Goal: Task Accomplishment & Management: Manage account settings

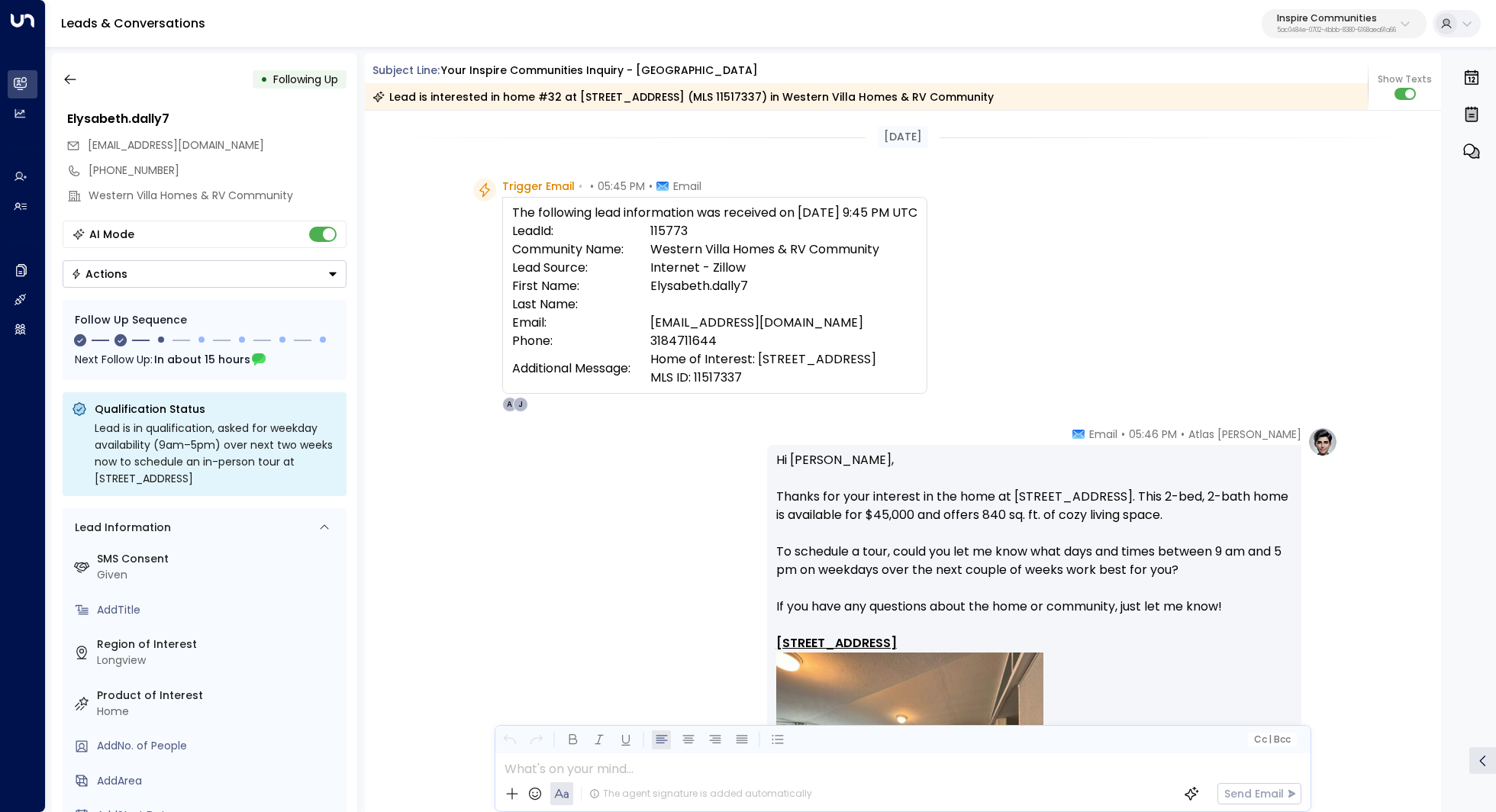
scroll to position [220, 0]
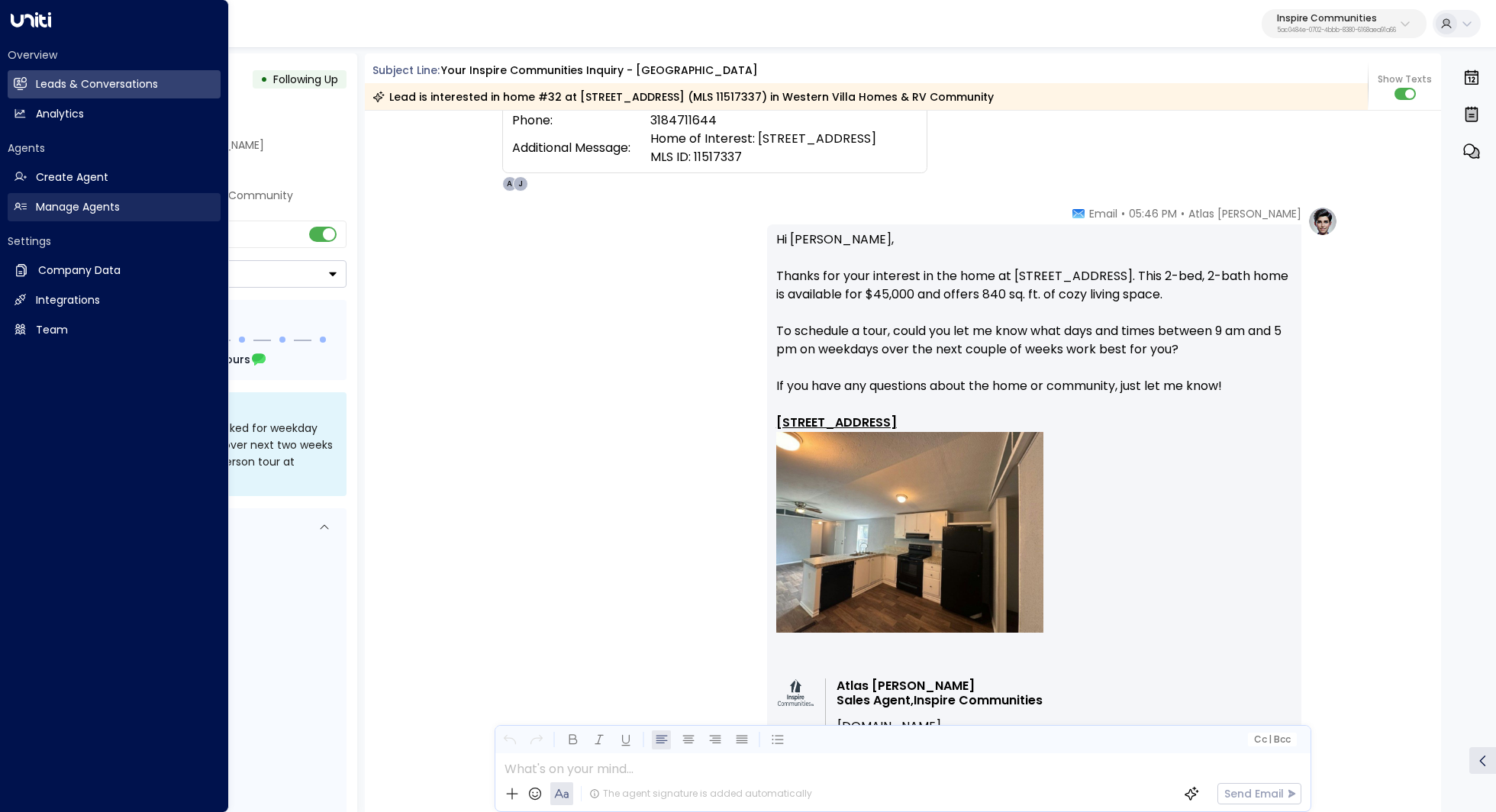
click at [63, 201] on h2 "Manage Agents" at bounding box center [78, 207] width 84 height 16
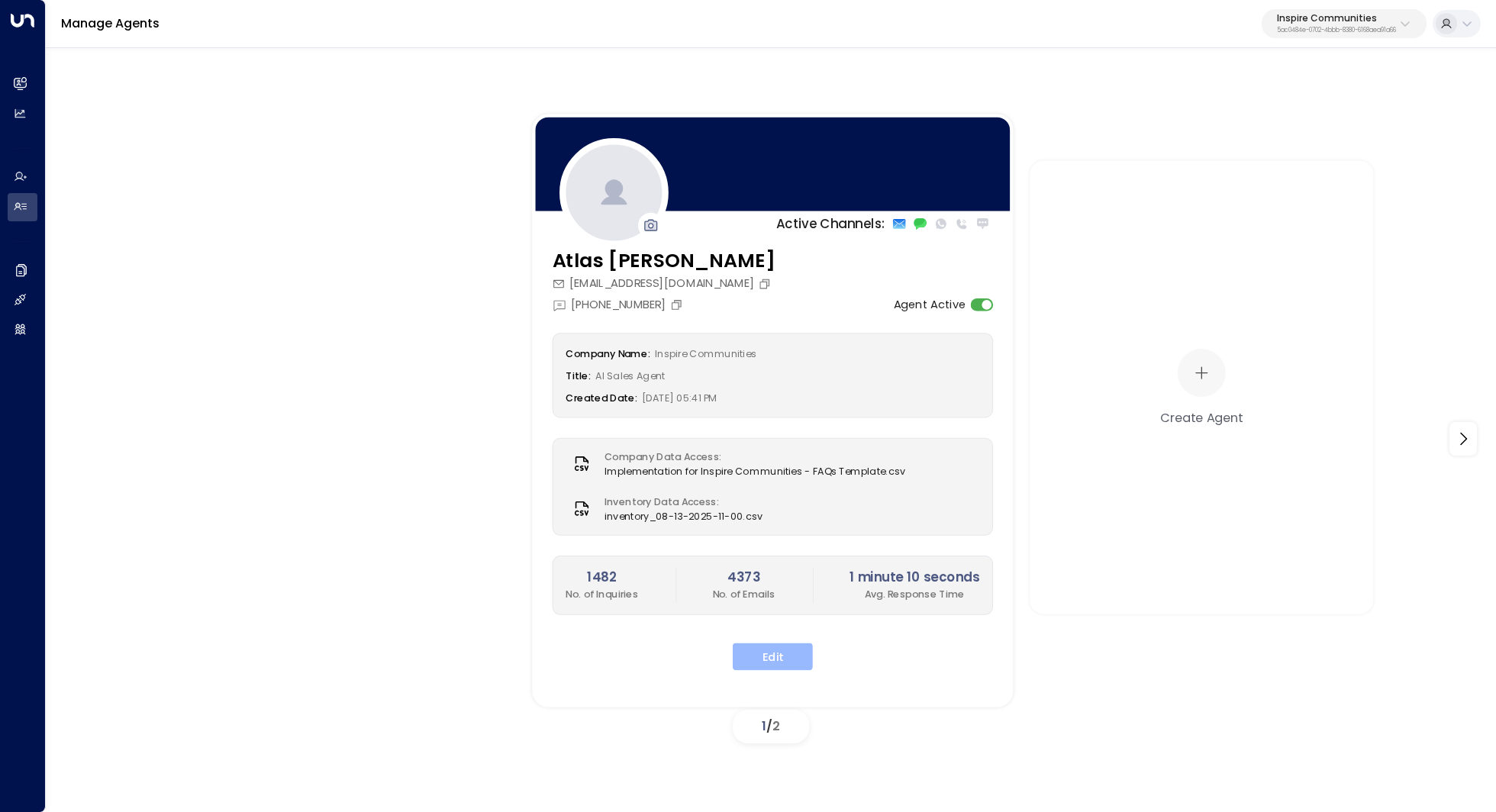
click at [802, 653] on button "Edit" at bounding box center [773, 656] width 80 height 28
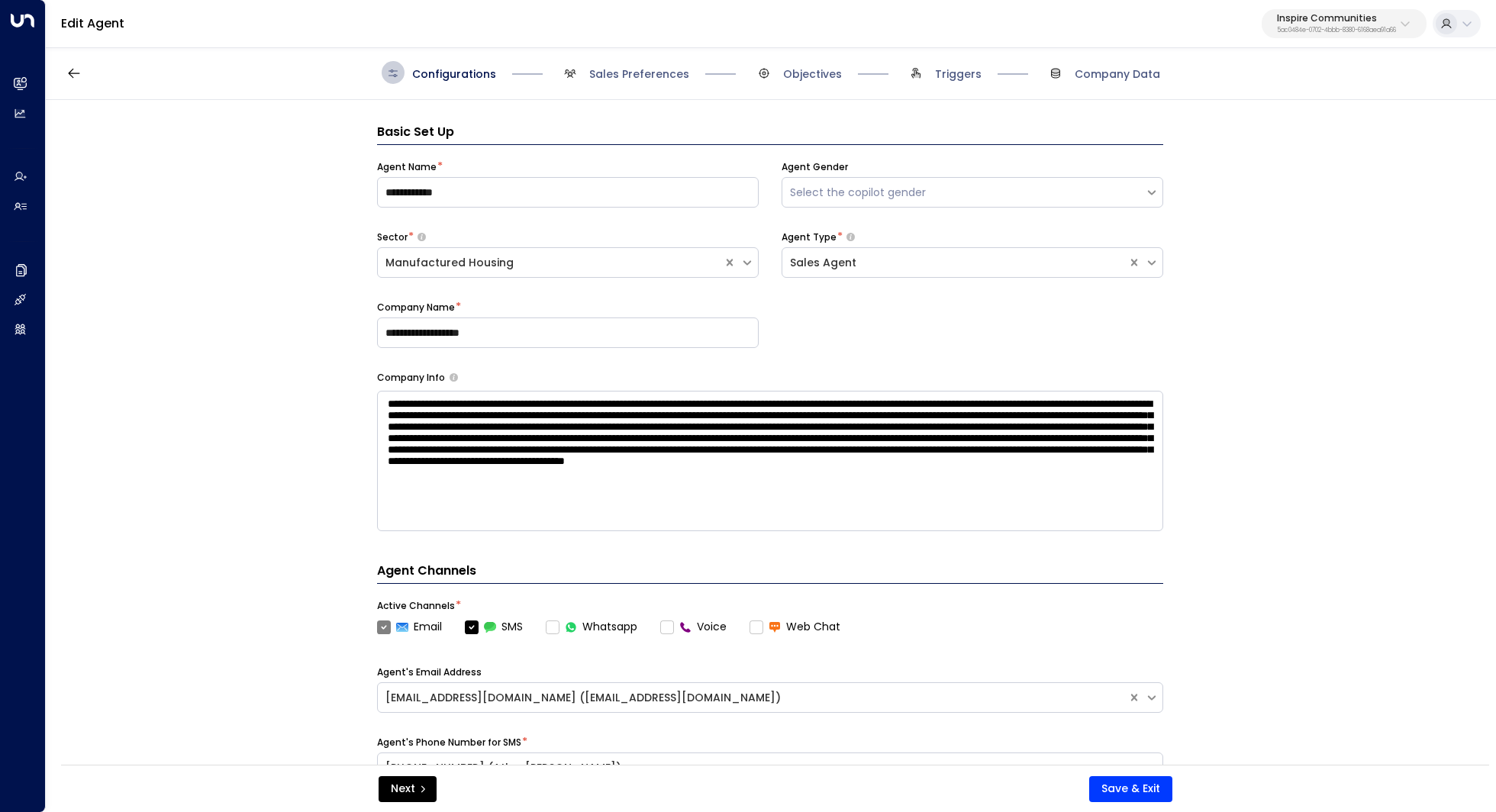
click at [1329, 13] on p "Inspire Communities" at bounding box center [1337, 18] width 119 height 10
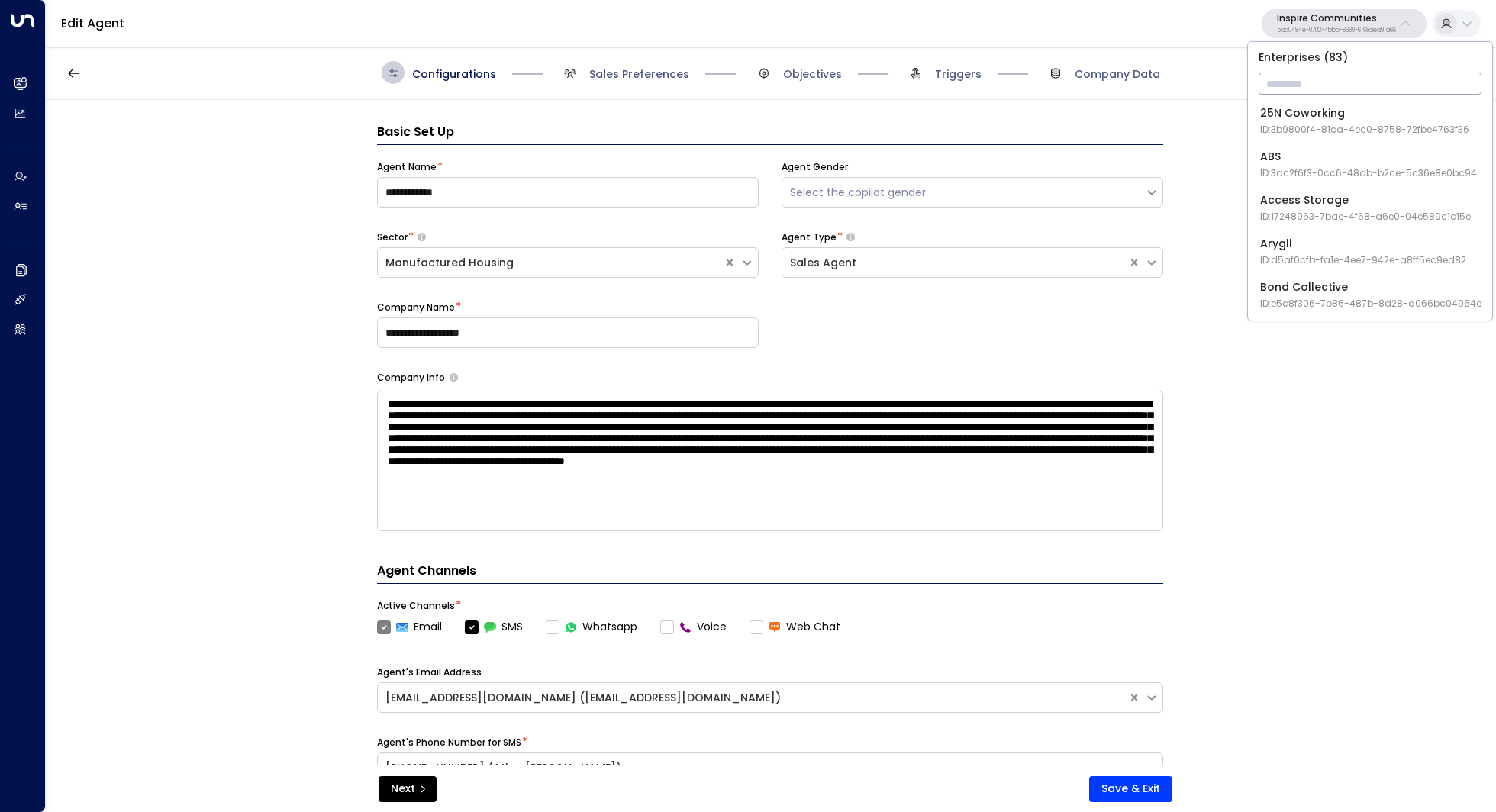
click at [1300, 76] on input "text" at bounding box center [1369, 84] width 222 height 29
type input "*****"
click at [1283, 118] on div "Havenpark ID: 413dacf9-5485-402c-a519-14108c614857" at bounding box center [1364, 120] width 209 height 31
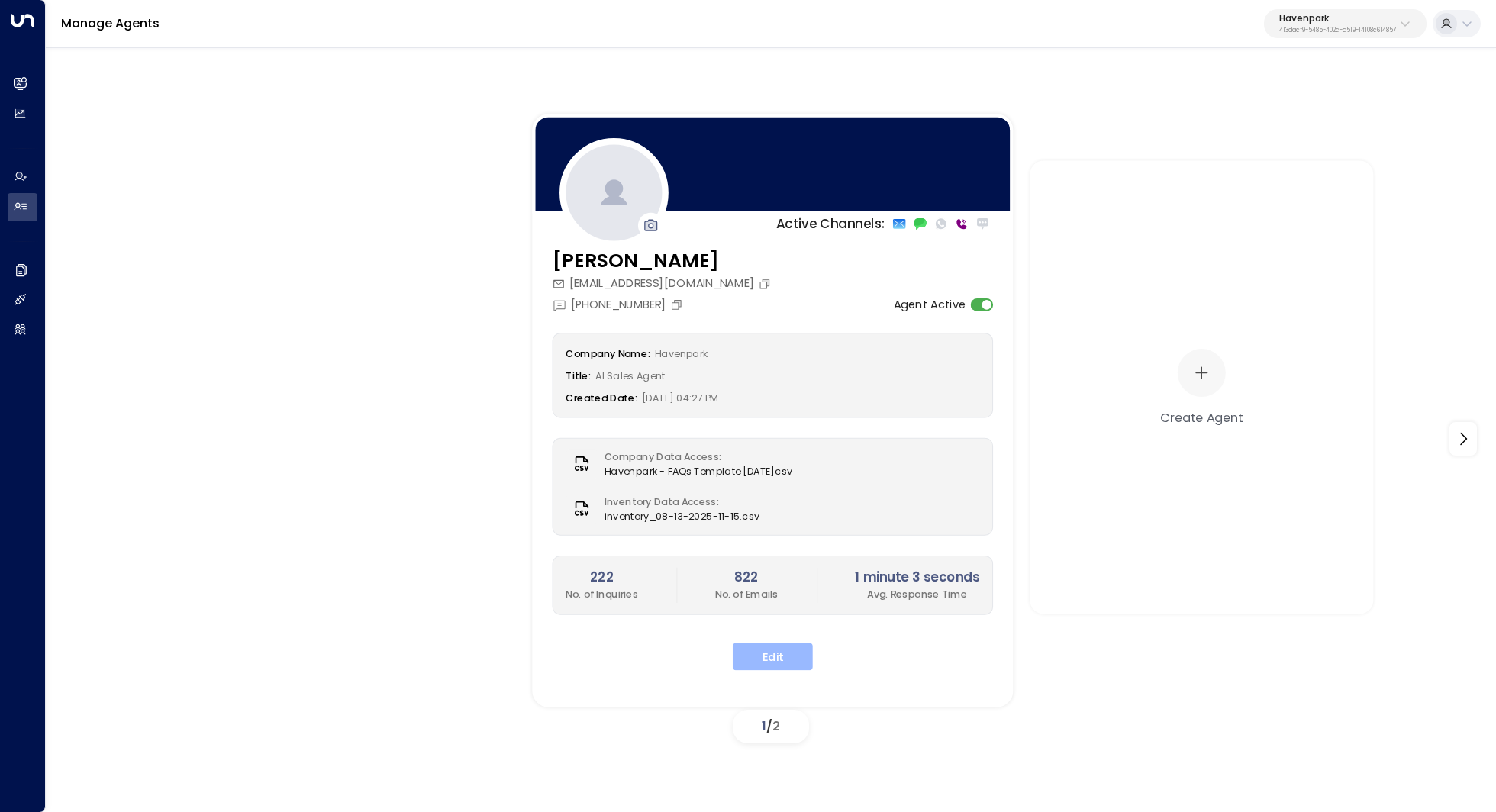
click at [789, 663] on button "Edit" at bounding box center [773, 656] width 80 height 28
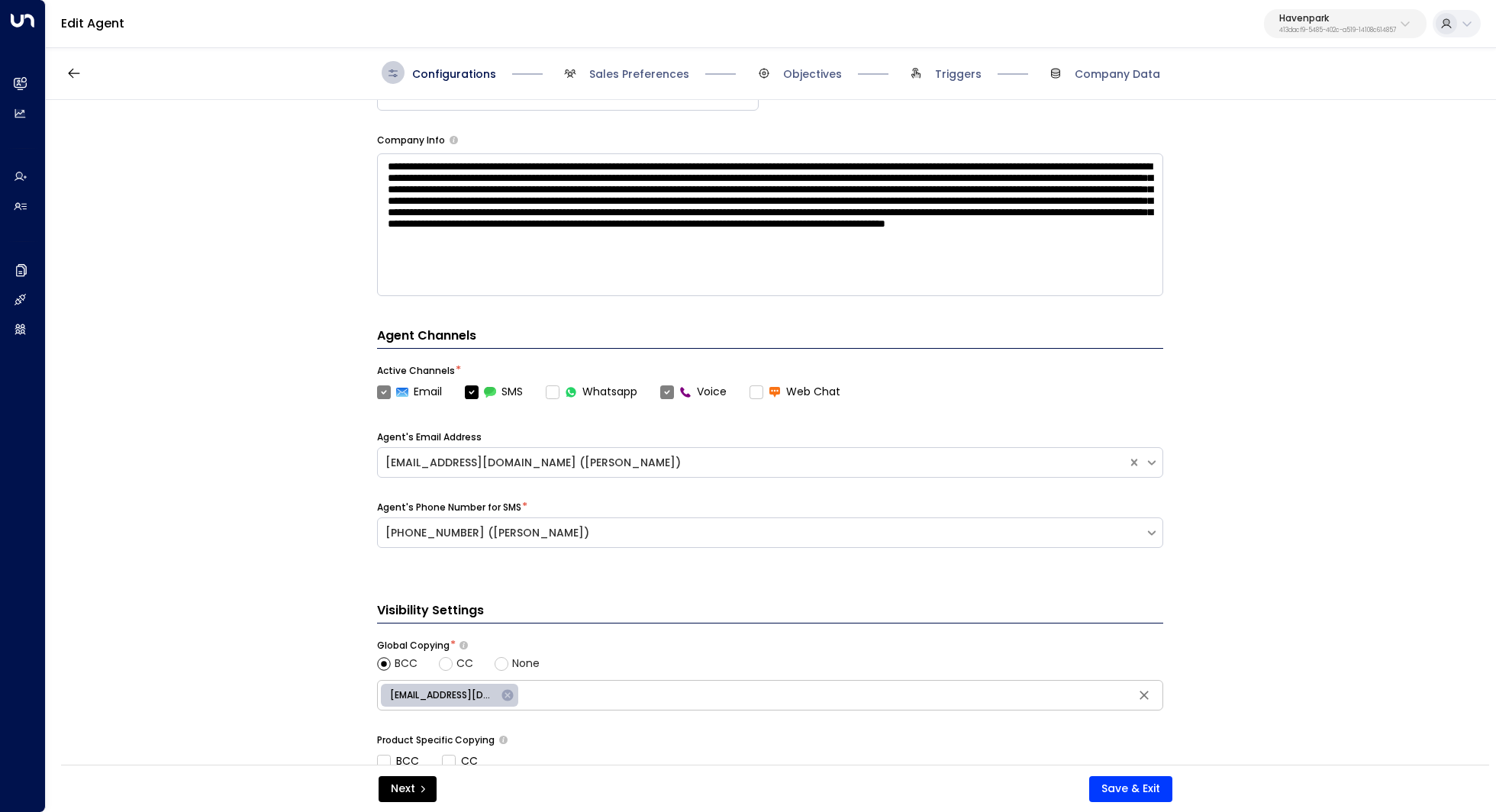
scroll to position [478, 0]
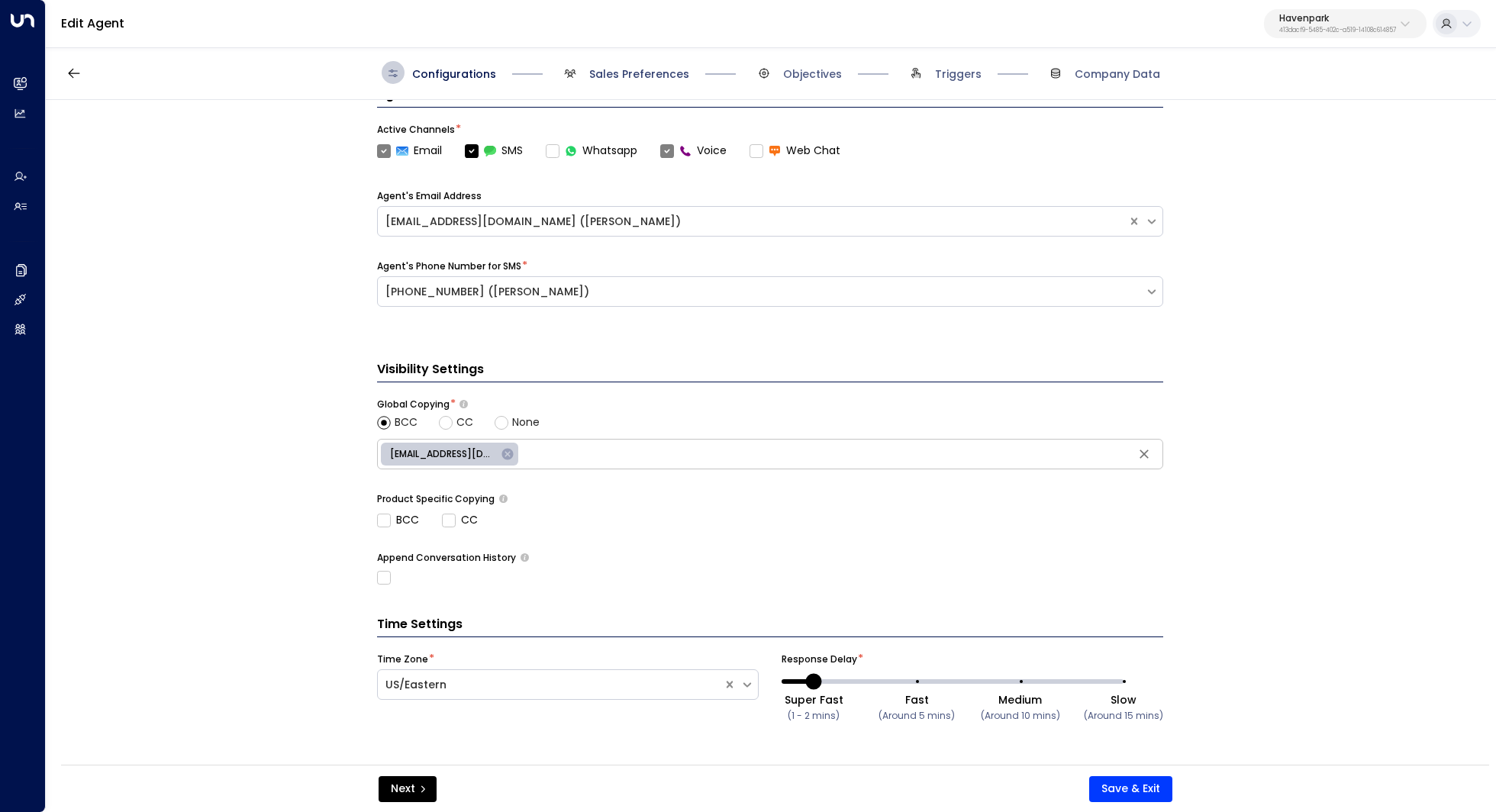
click at [606, 75] on span "Sales Preferences" at bounding box center [639, 74] width 100 height 15
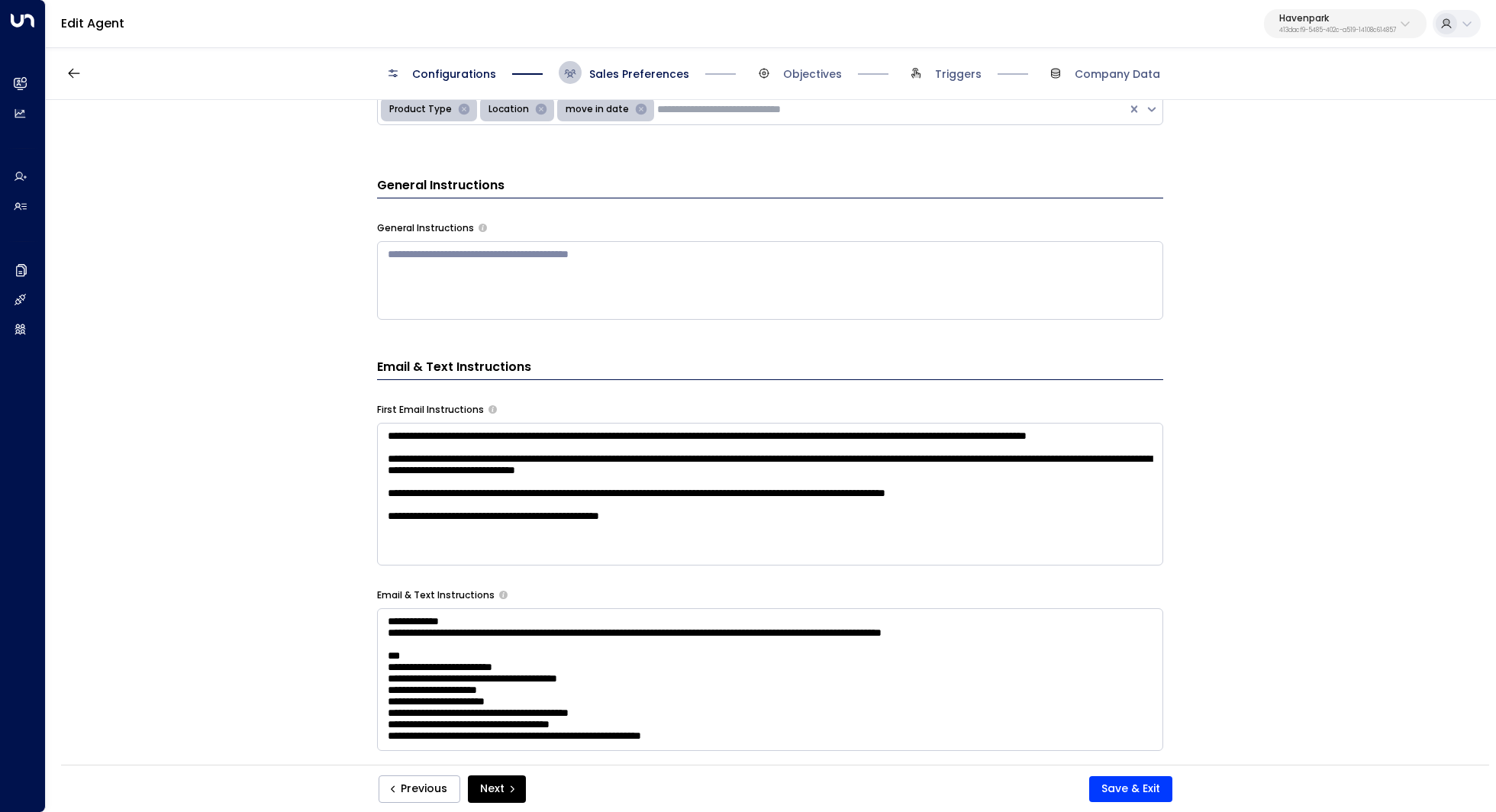
scroll to position [0, 0]
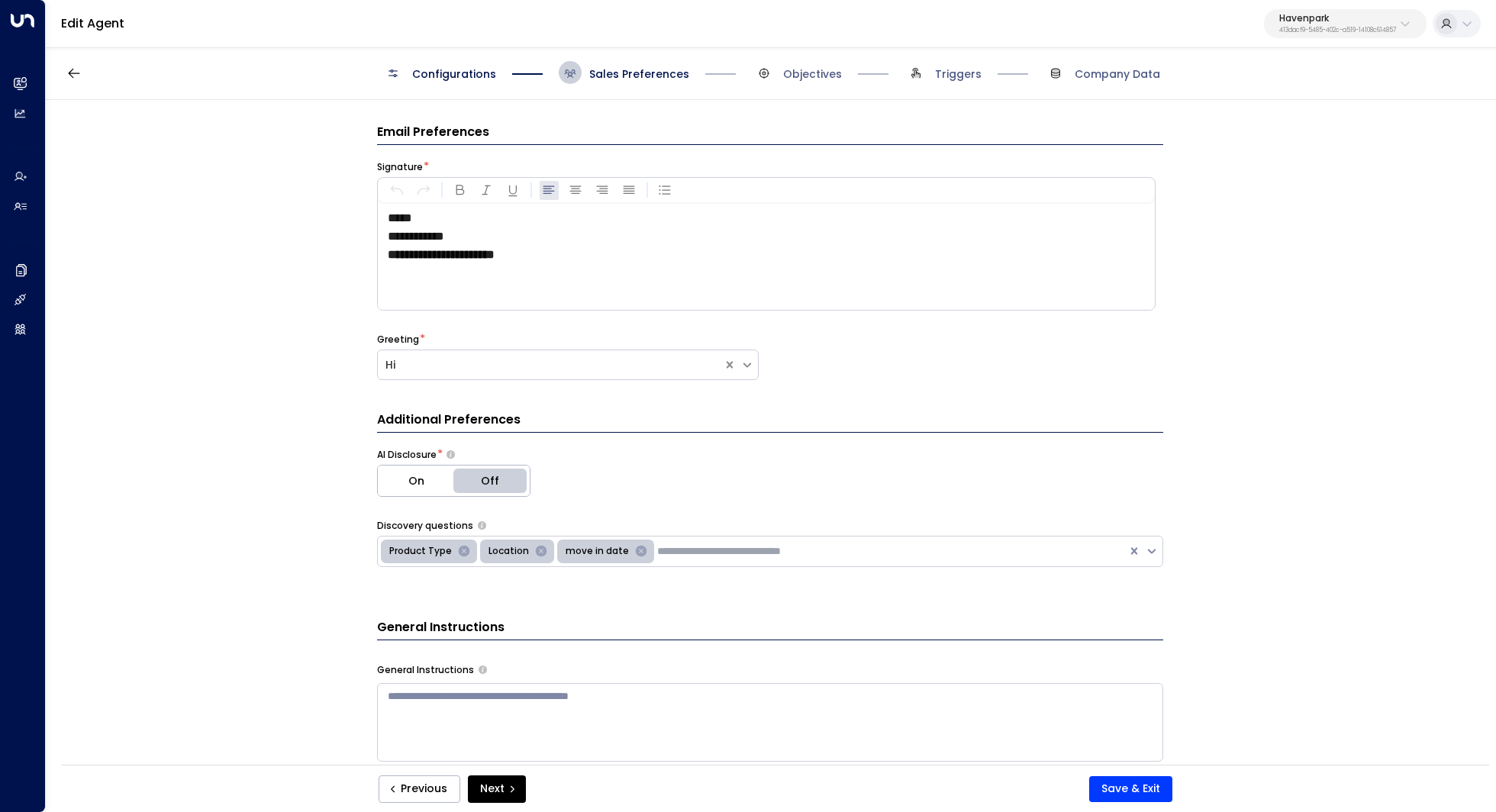
click at [465, 77] on span "Configurations" at bounding box center [454, 74] width 84 height 15
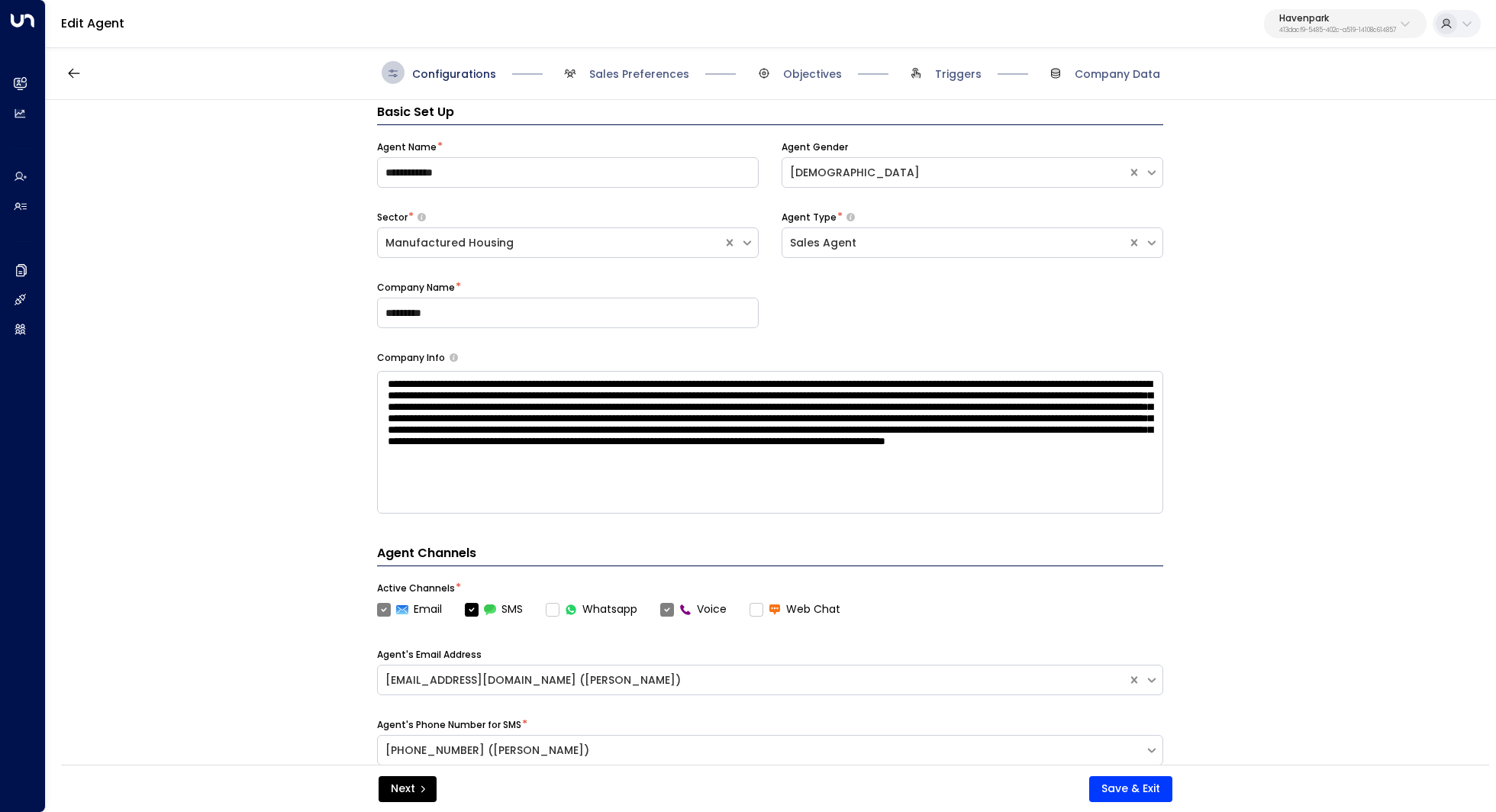
scroll to position [23, 0]
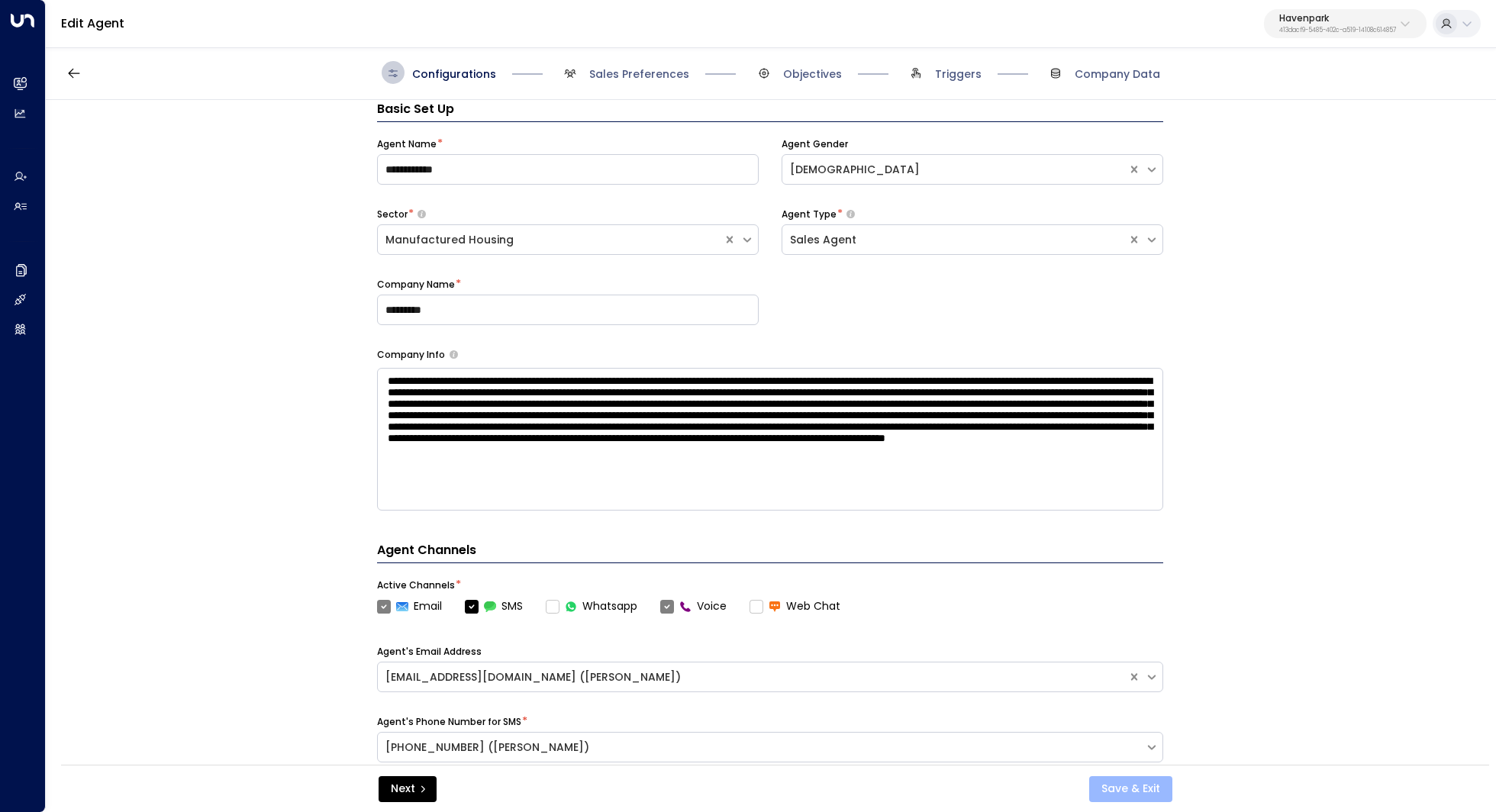
click at [1152, 786] on button "Save & Exit" at bounding box center [1130, 788] width 83 height 26
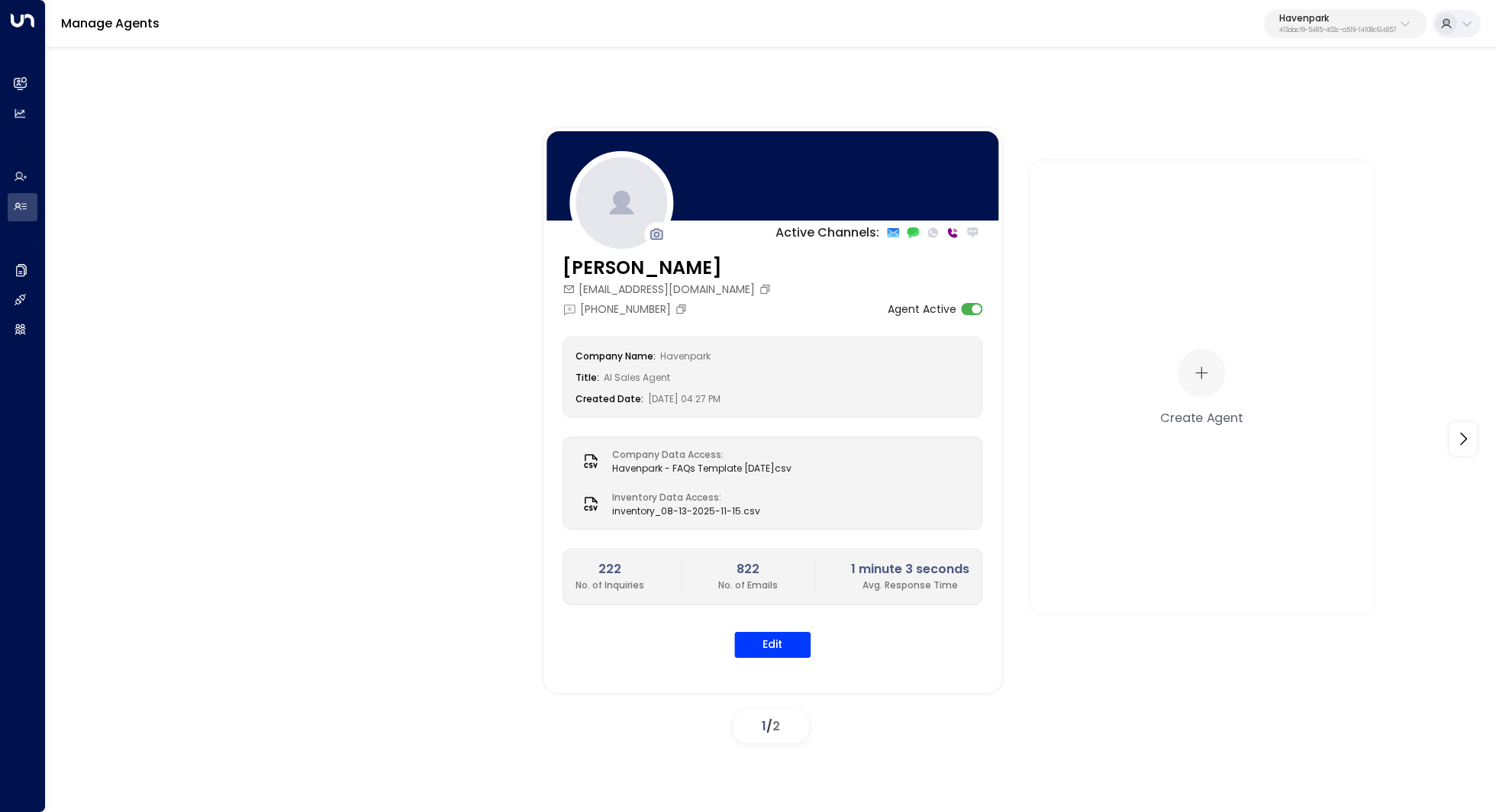
click at [1377, 17] on p "Havenpark" at bounding box center [1338, 18] width 116 height 10
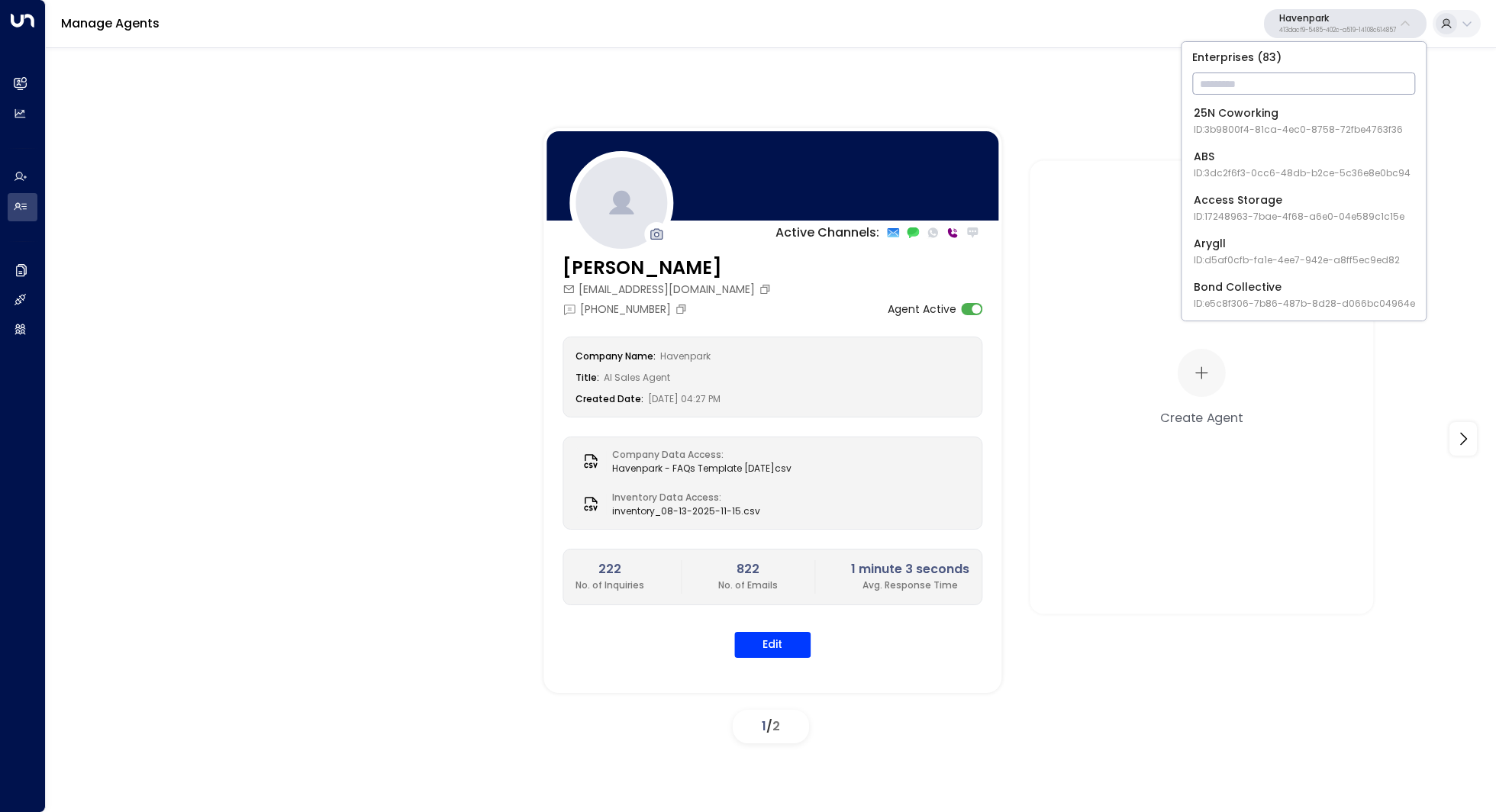
click at [1285, 78] on input "text" at bounding box center [1303, 84] width 222 height 29
type input "*"
type input "****"
click at [1269, 130] on span "ID: 58c4b32c-92b1-4356-be9b-1247e2c02228" at bounding box center [1299, 130] width 212 height 13
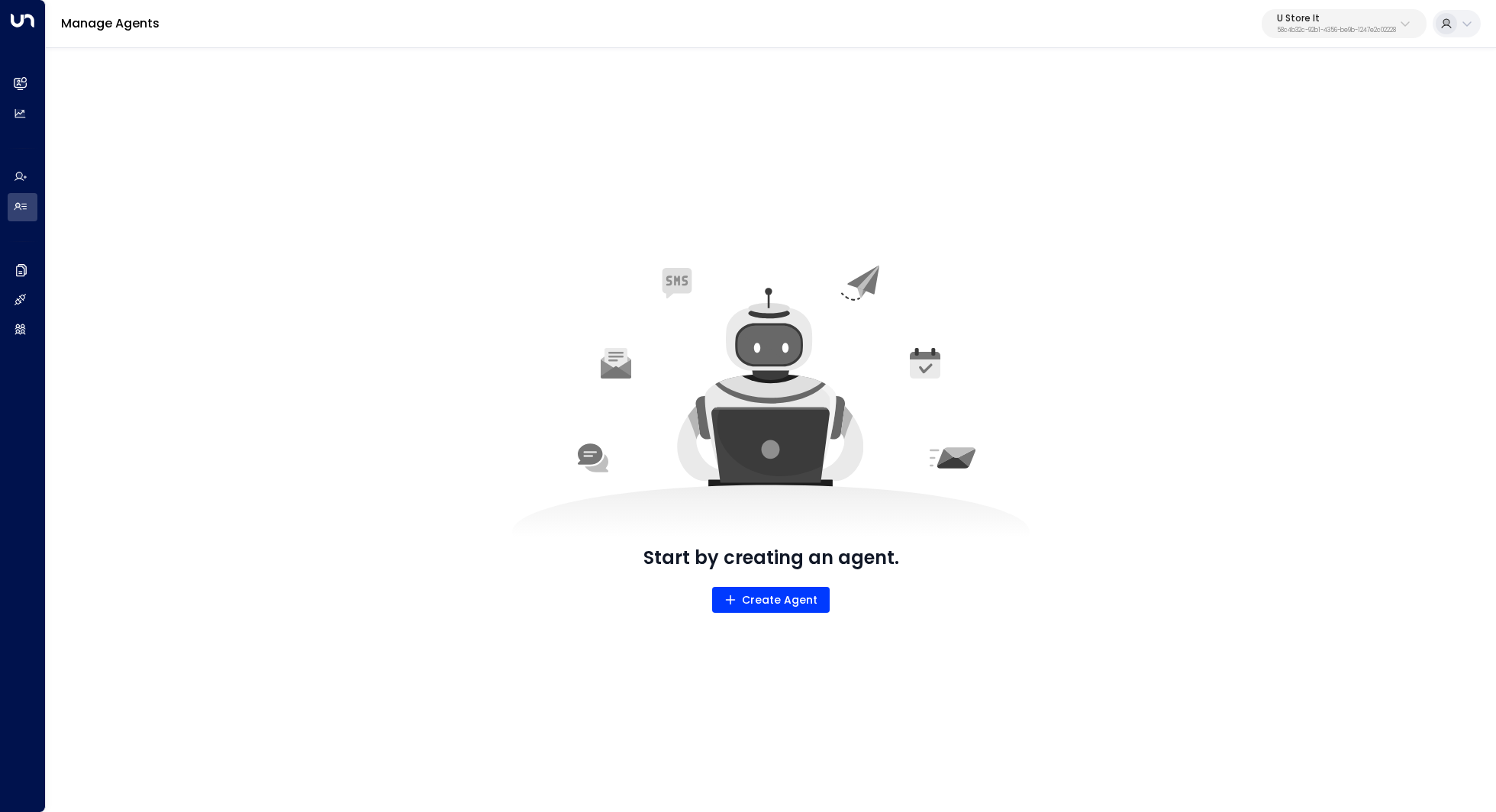
click at [1354, 13] on button "U Store It 58c4b32c-92b1-4356-be9b-1247e2c02228" at bounding box center [1344, 24] width 165 height 29
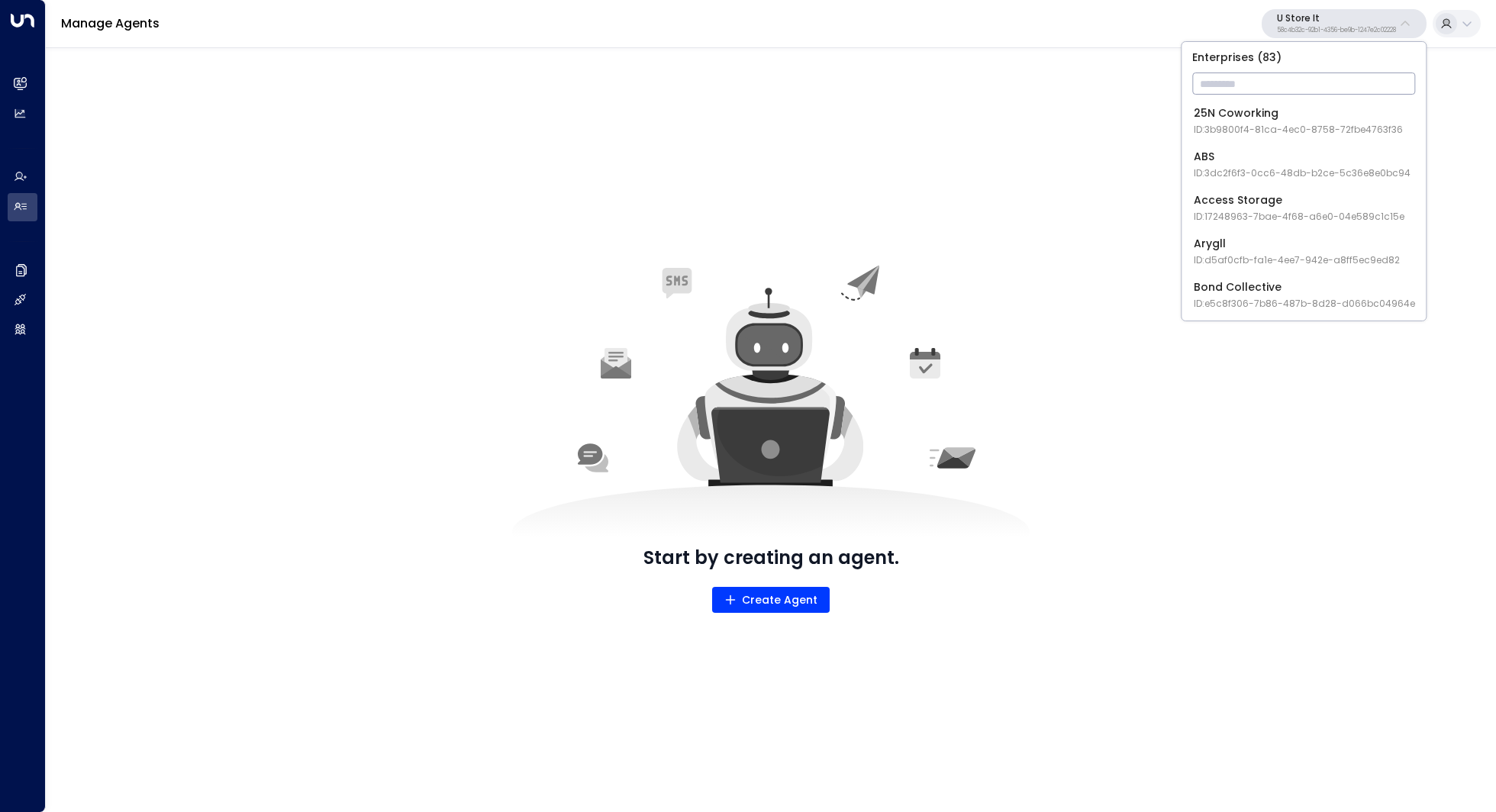
click at [1276, 82] on input "text" at bounding box center [1303, 84] width 222 height 29
type input "****"
click at [1273, 116] on div "Havenpark ID: 413dacf9-5485-402c-a519-14108c614857" at bounding box center [1297, 120] width 209 height 31
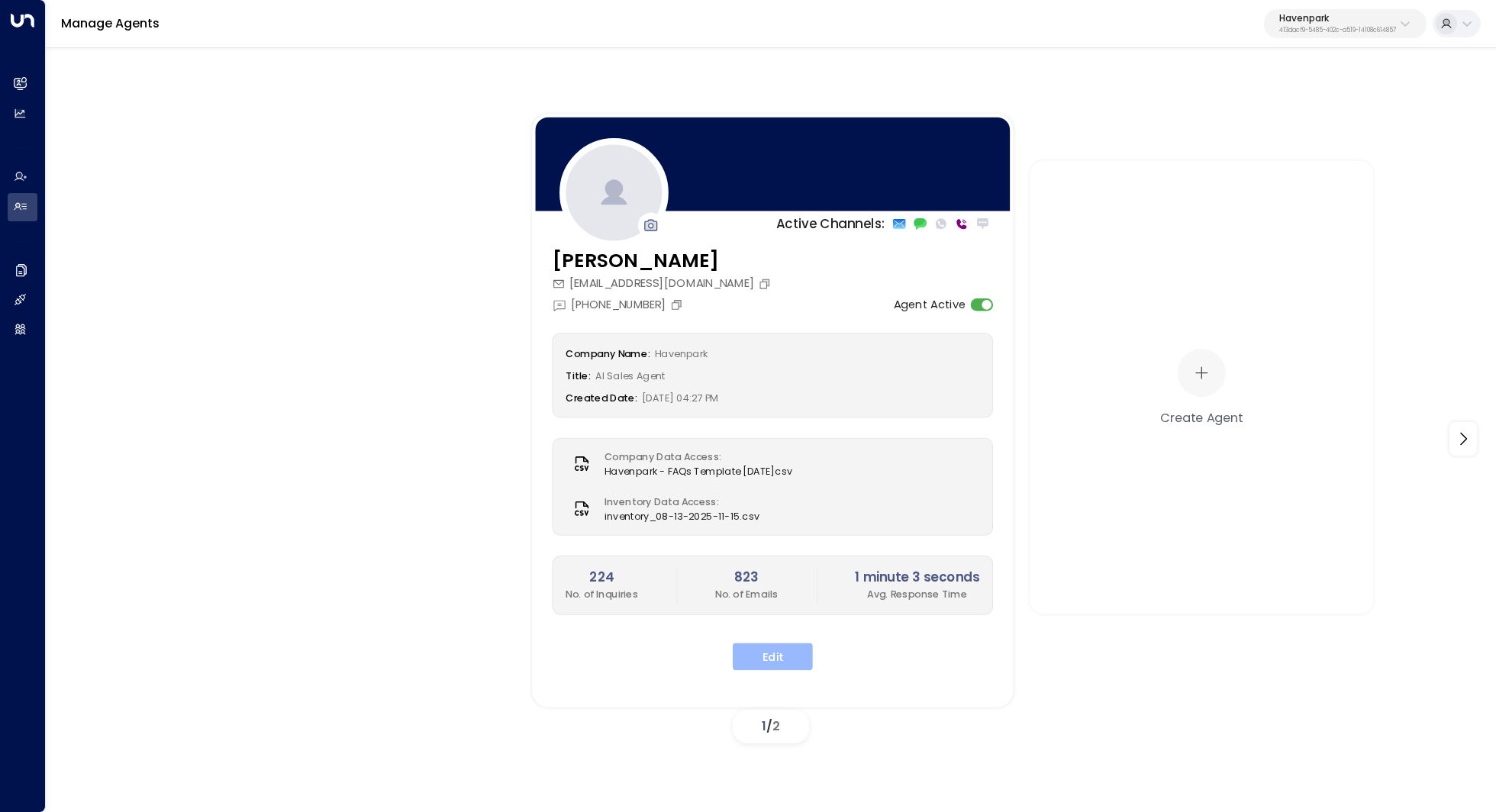
click at [786, 656] on button "Edit" at bounding box center [773, 656] width 80 height 28
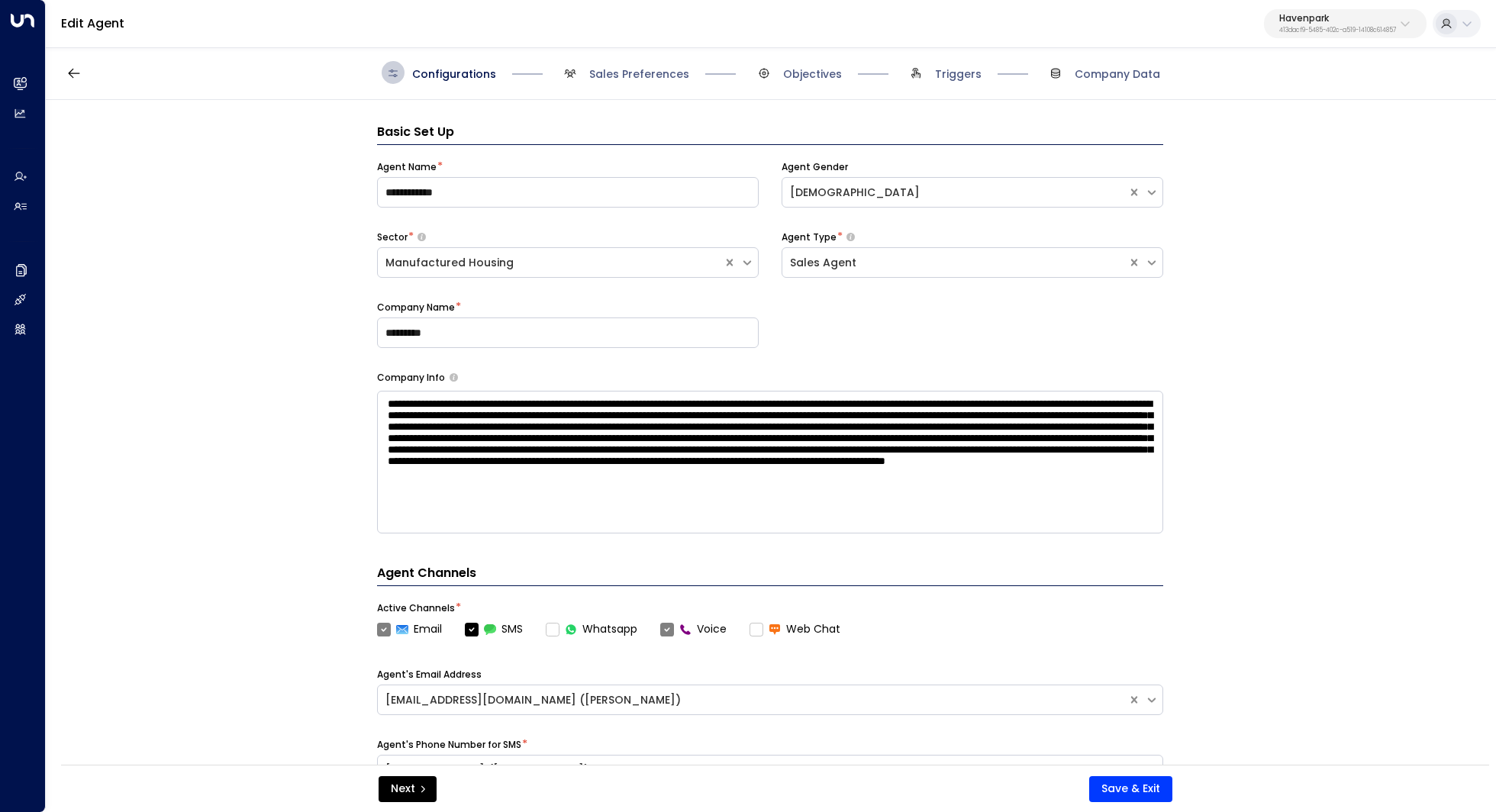
scroll to position [23, 0]
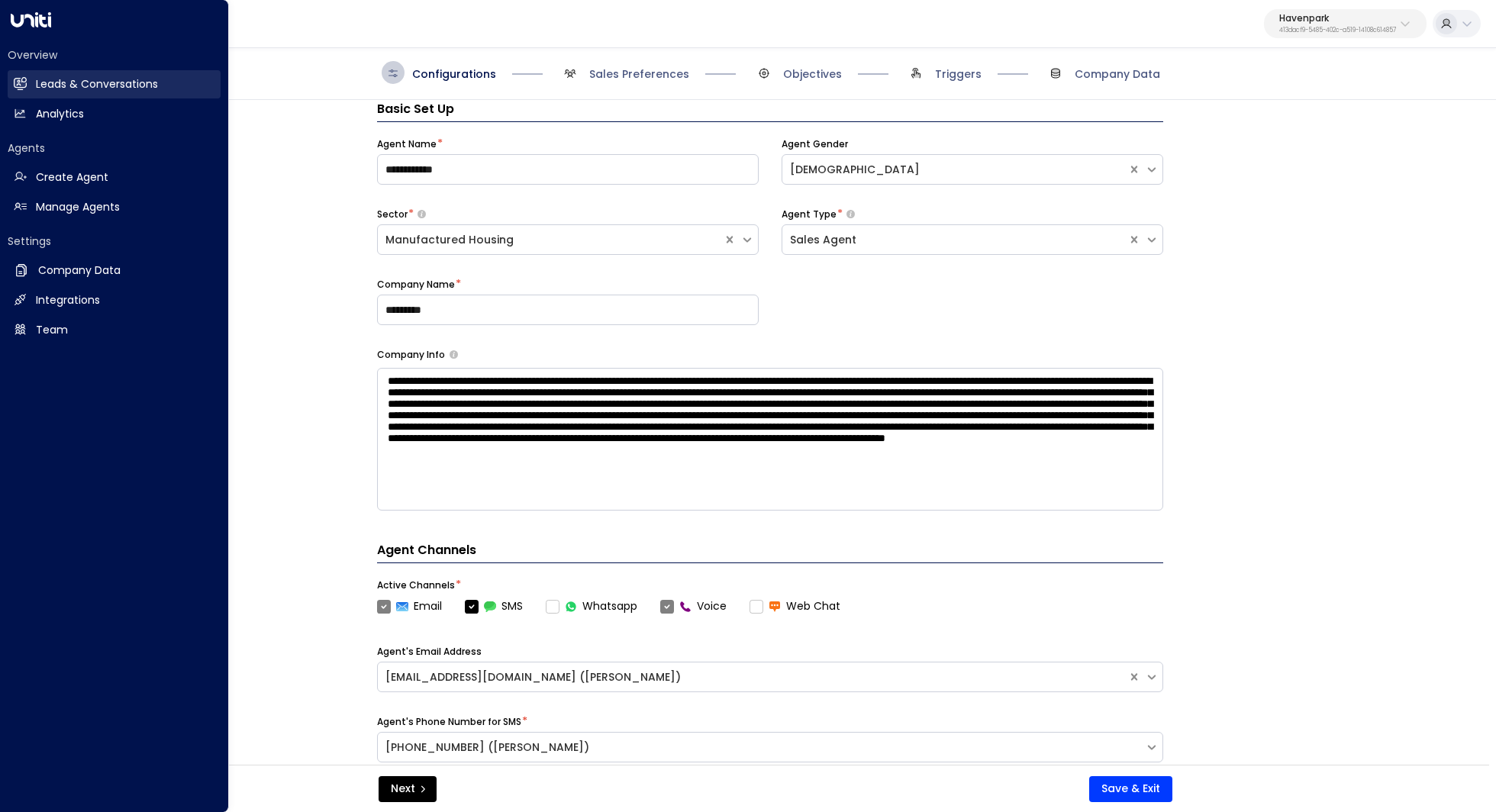
click at [117, 86] on h2 "Leads & Conversations" at bounding box center [97, 84] width 122 height 16
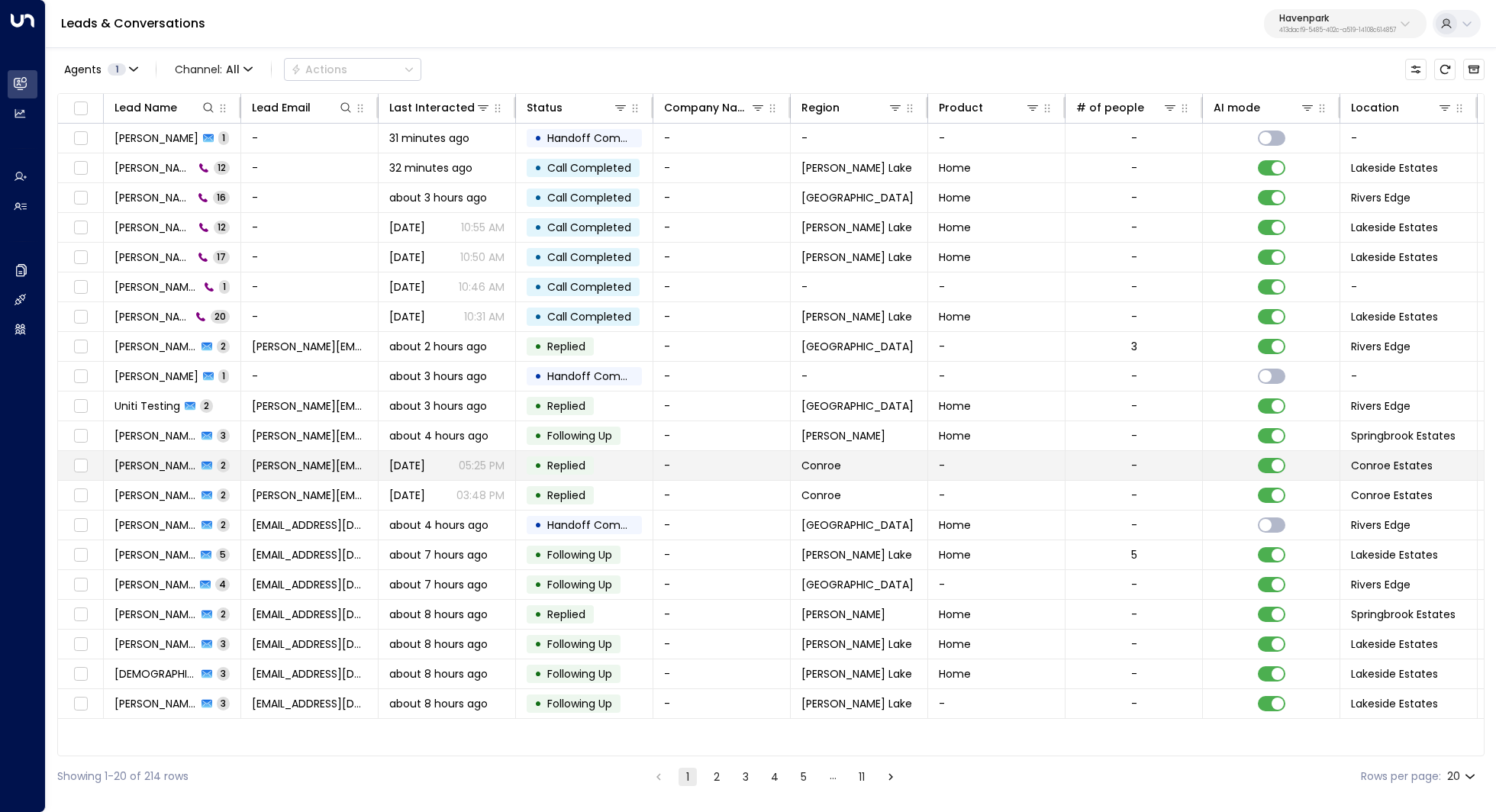
click at [158, 469] on td "Jennifer Anglin 2" at bounding box center [173, 466] width 137 height 29
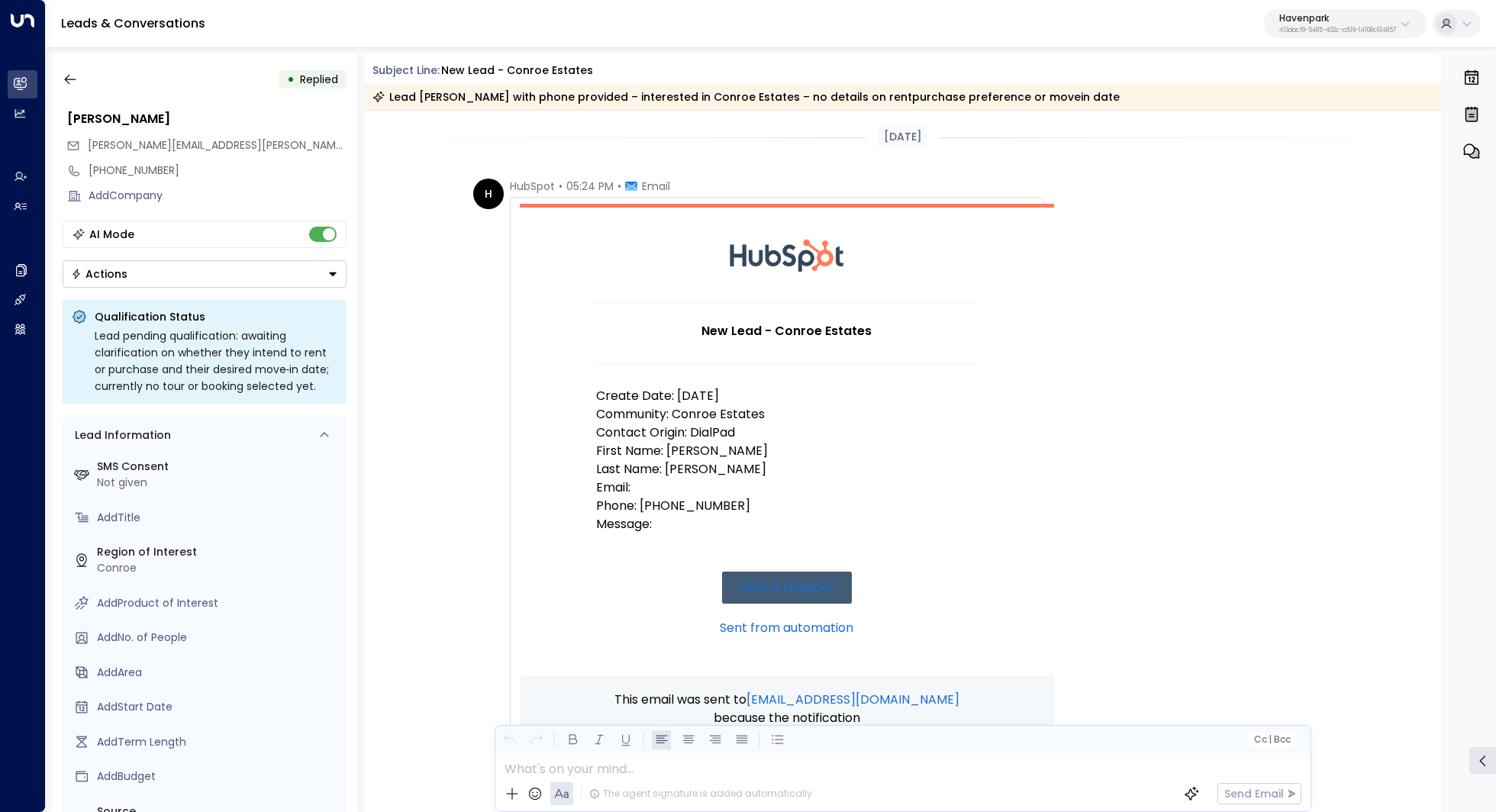
scroll to position [501, 0]
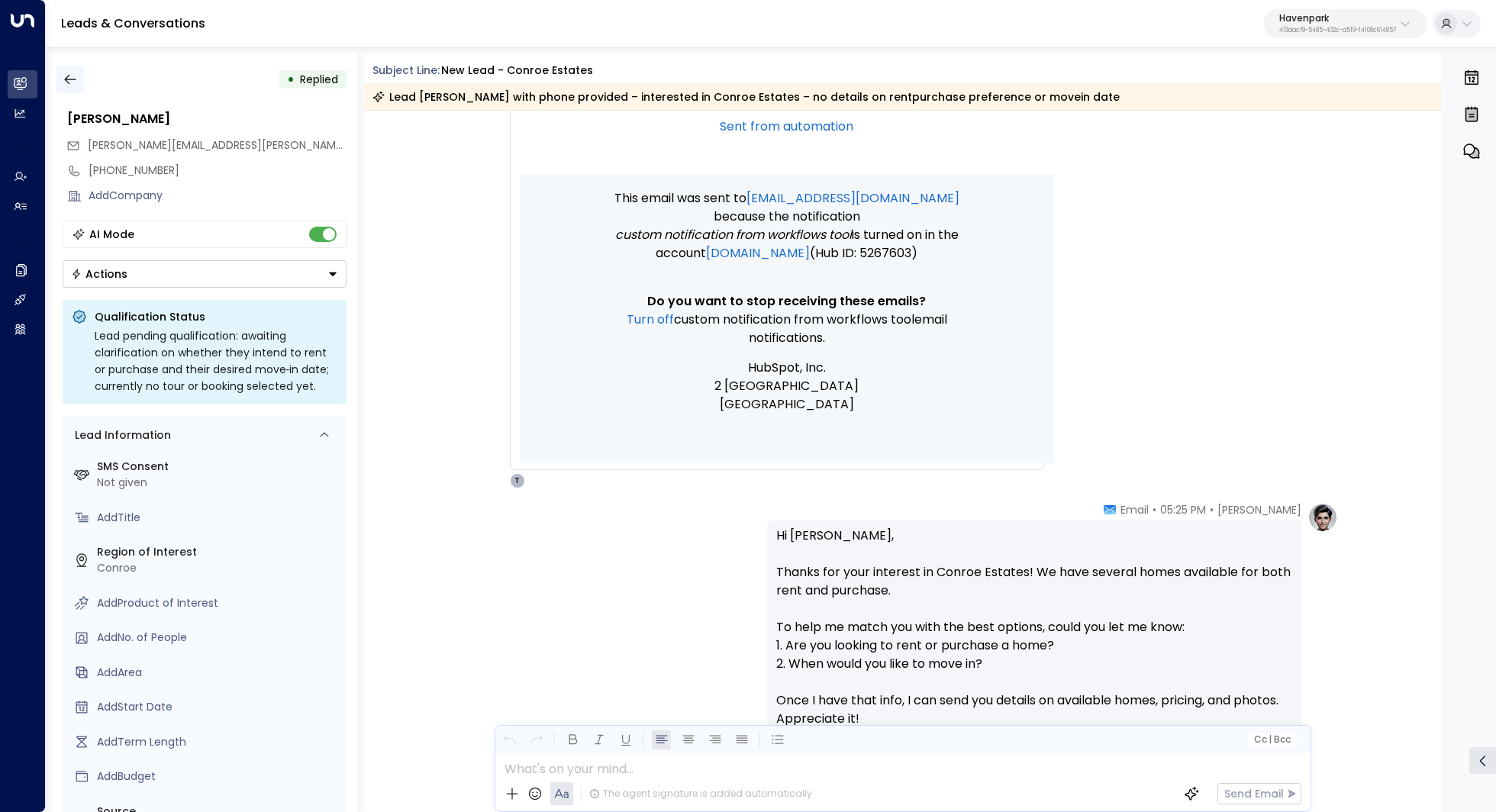
click at [68, 69] on button "button" at bounding box center [70, 79] width 28 height 28
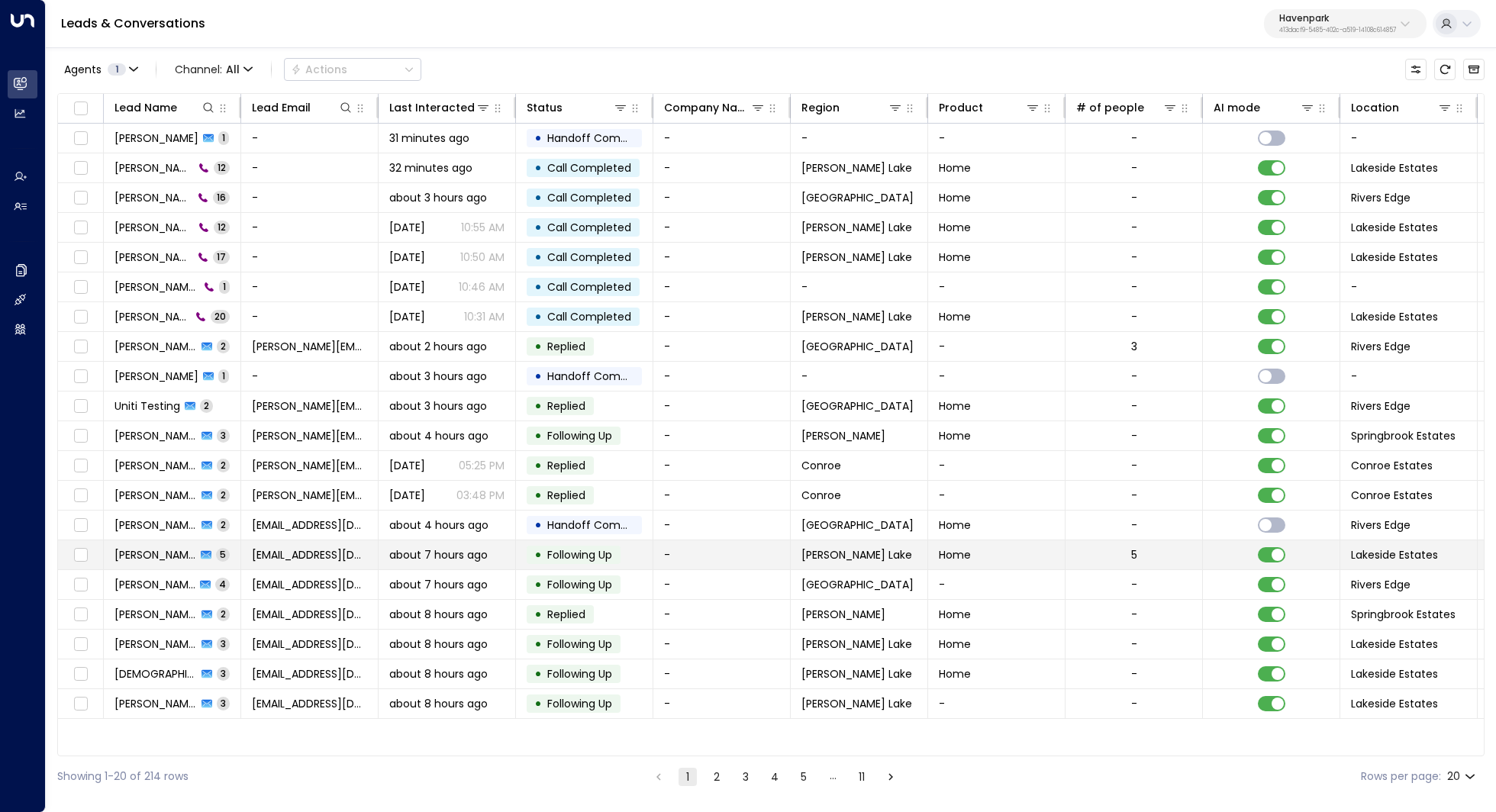
click at [144, 554] on span "[PERSON_NAME]" at bounding box center [156, 554] width 82 height 15
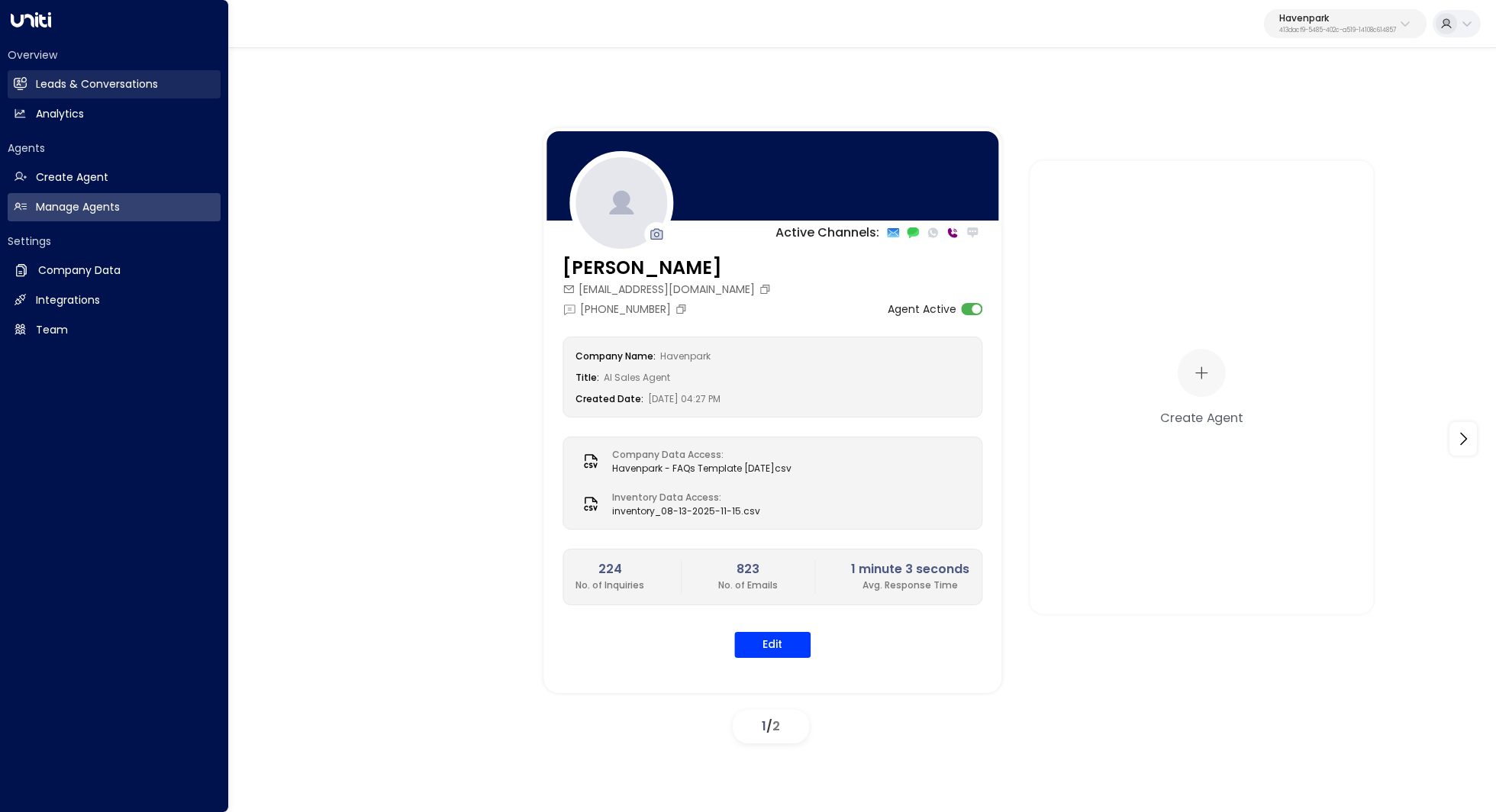
click at [128, 78] on h2 "Leads & Conversations" at bounding box center [97, 84] width 122 height 16
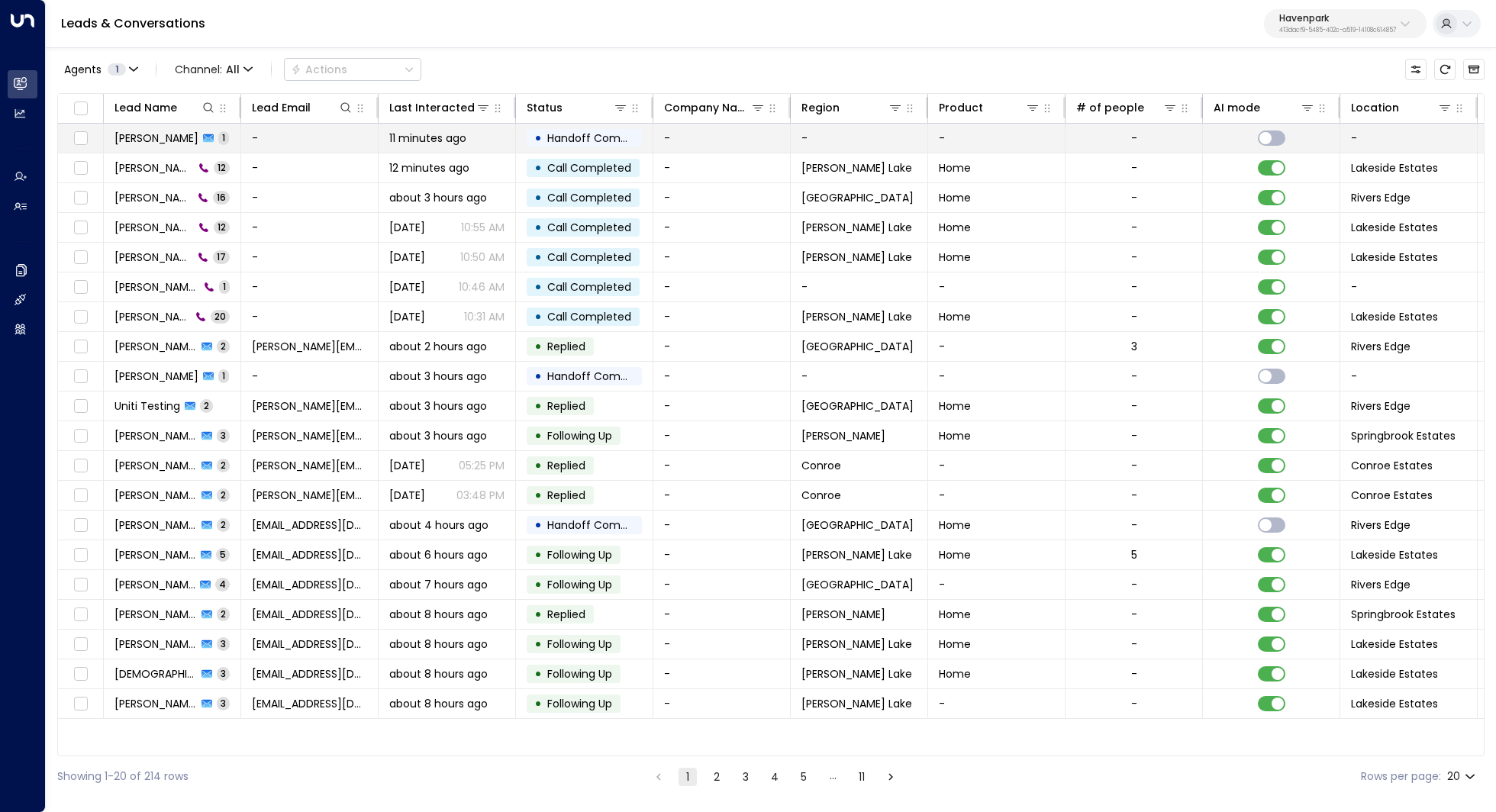
click at [130, 144] on span "[PERSON_NAME]" at bounding box center [157, 138] width 84 height 15
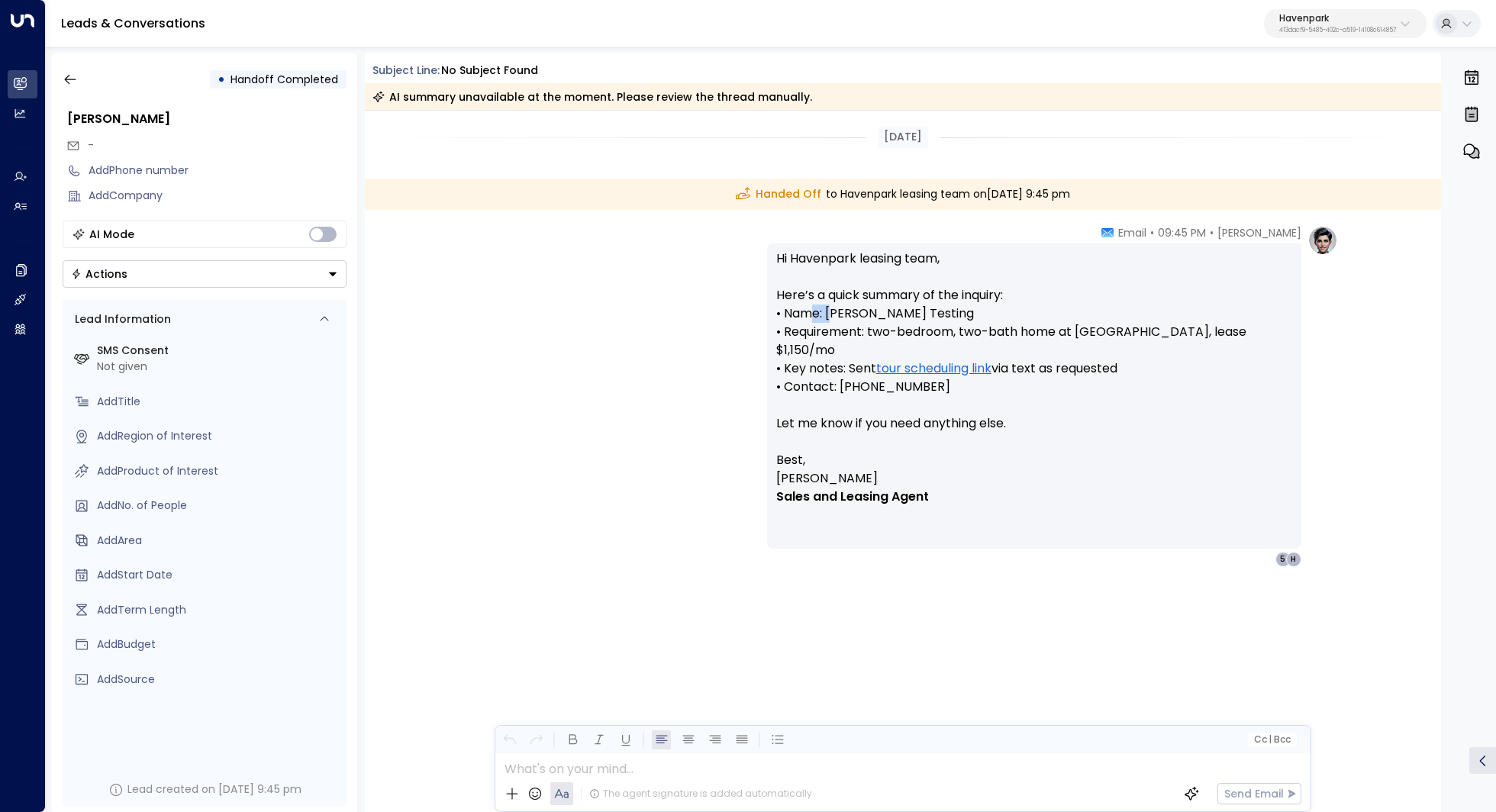
drag, startPoint x: 825, startPoint y: 322, endPoint x: 839, endPoint y: 322, distance: 14.0
click at [839, 322] on p "Hi Havenpark leasing team, Here’s a quick summary of the inquiry: • Name: [PERS…" at bounding box center [1034, 349] width 516 height 201
drag, startPoint x: 843, startPoint y: 320, endPoint x: 839, endPoint y: 330, distance: 10.8
click at [839, 330] on p "Hi Havenpark leasing team, Here’s a quick summary of the inquiry: • Name: [PERS…" at bounding box center [1034, 349] width 516 height 201
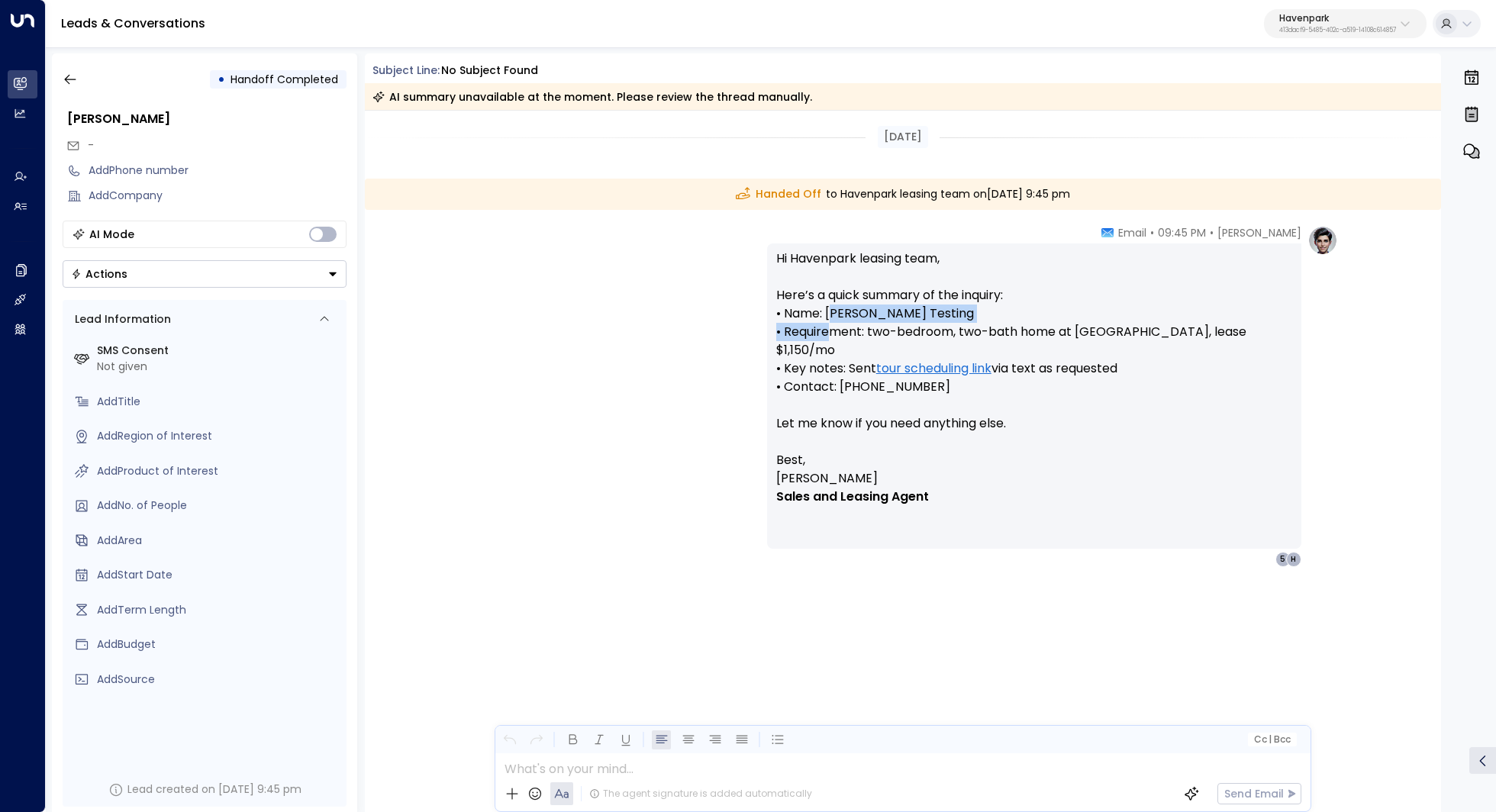
click at [839, 330] on p "Hi Havenpark leasing team, Here’s a quick summary of the inquiry: • Name: [PERS…" at bounding box center [1034, 349] width 516 height 201
drag, startPoint x: 953, startPoint y: 367, endPoint x: 878, endPoint y: 371, distance: 75.1
click at [878, 371] on p "Hi Havenpark leasing team, Here’s a quick summary of the inquiry: • Name: [PERS…" at bounding box center [1034, 349] width 516 height 201
click at [71, 75] on icon "button" at bounding box center [71, 79] width 15 height 15
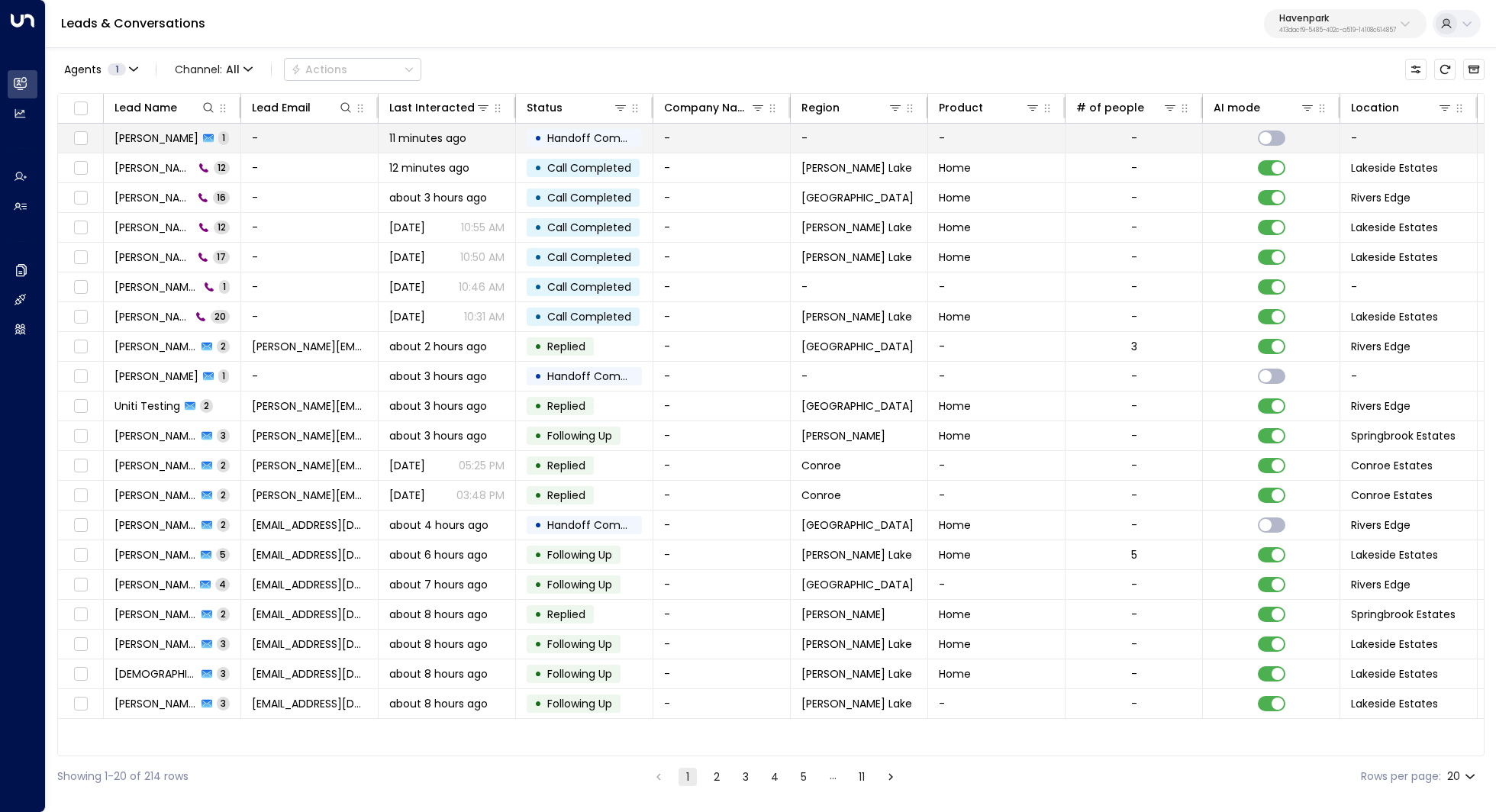
click at [132, 138] on span "[PERSON_NAME]" at bounding box center [157, 138] width 84 height 15
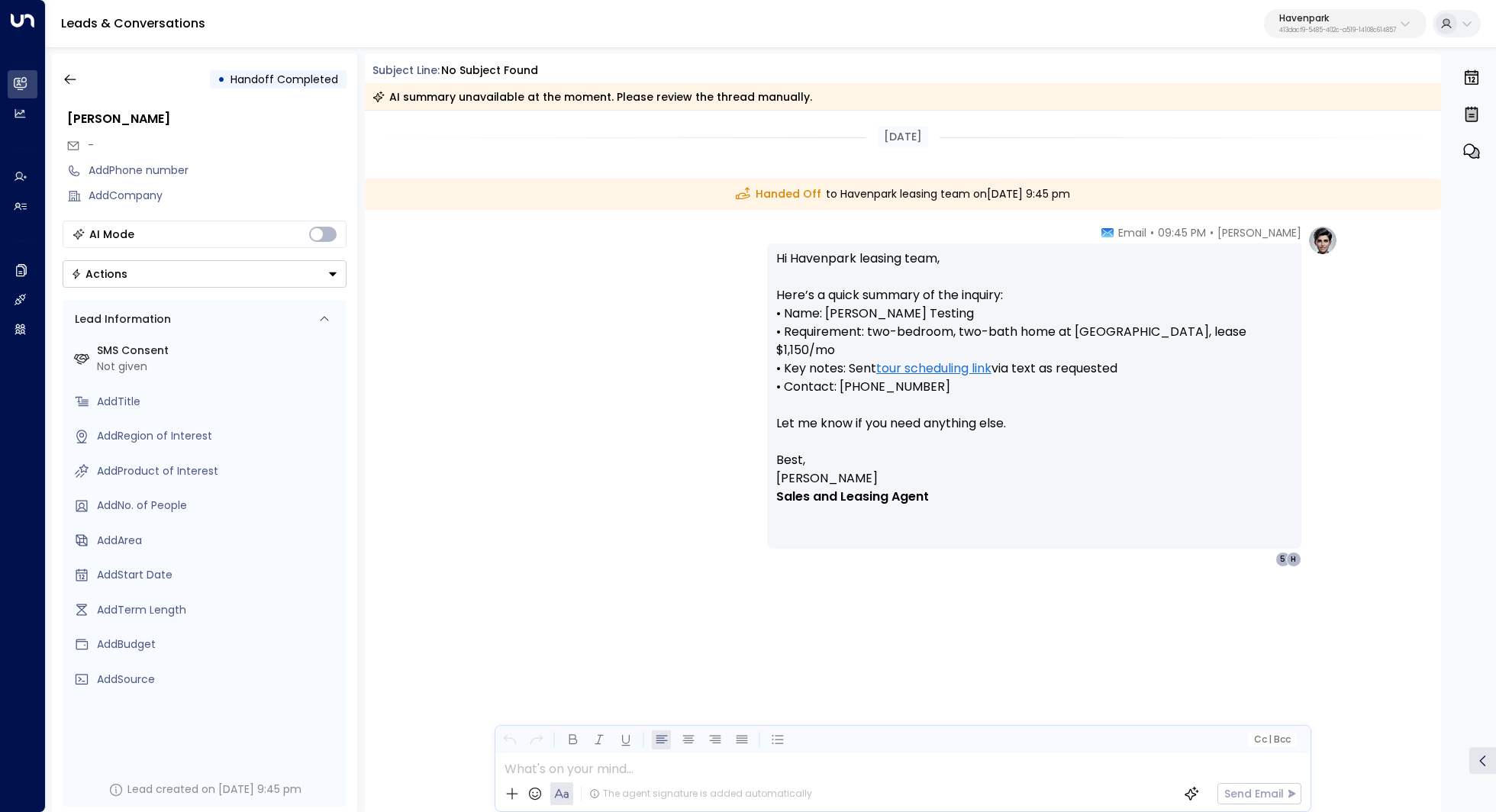
click at [133, 361] on div "Not given" at bounding box center [219, 366] width 243 height 16
drag, startPoint x: 164, startPoint y: 354, endPoint x: 143, endPoint y: 354, distance: 21.0
click at [143, 354] on label "SMS Consent" at bounding box center [219, 350] width 243 height 16
click at [318, 318] on icon at bounding box center [324, 319] width 12 height 12
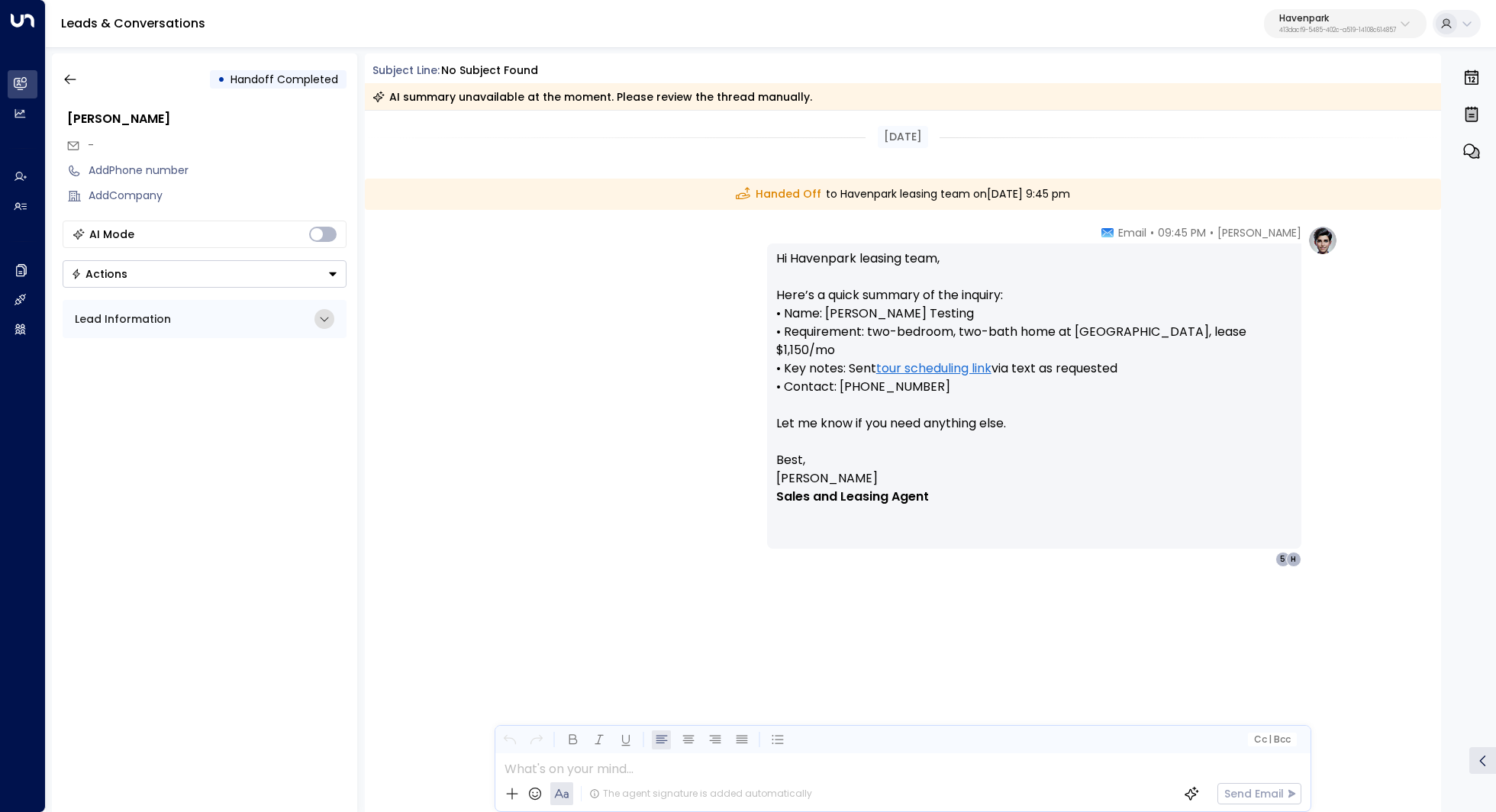
click at [318, 318] on icon at bounding box center [324, 319] width 12 height 12
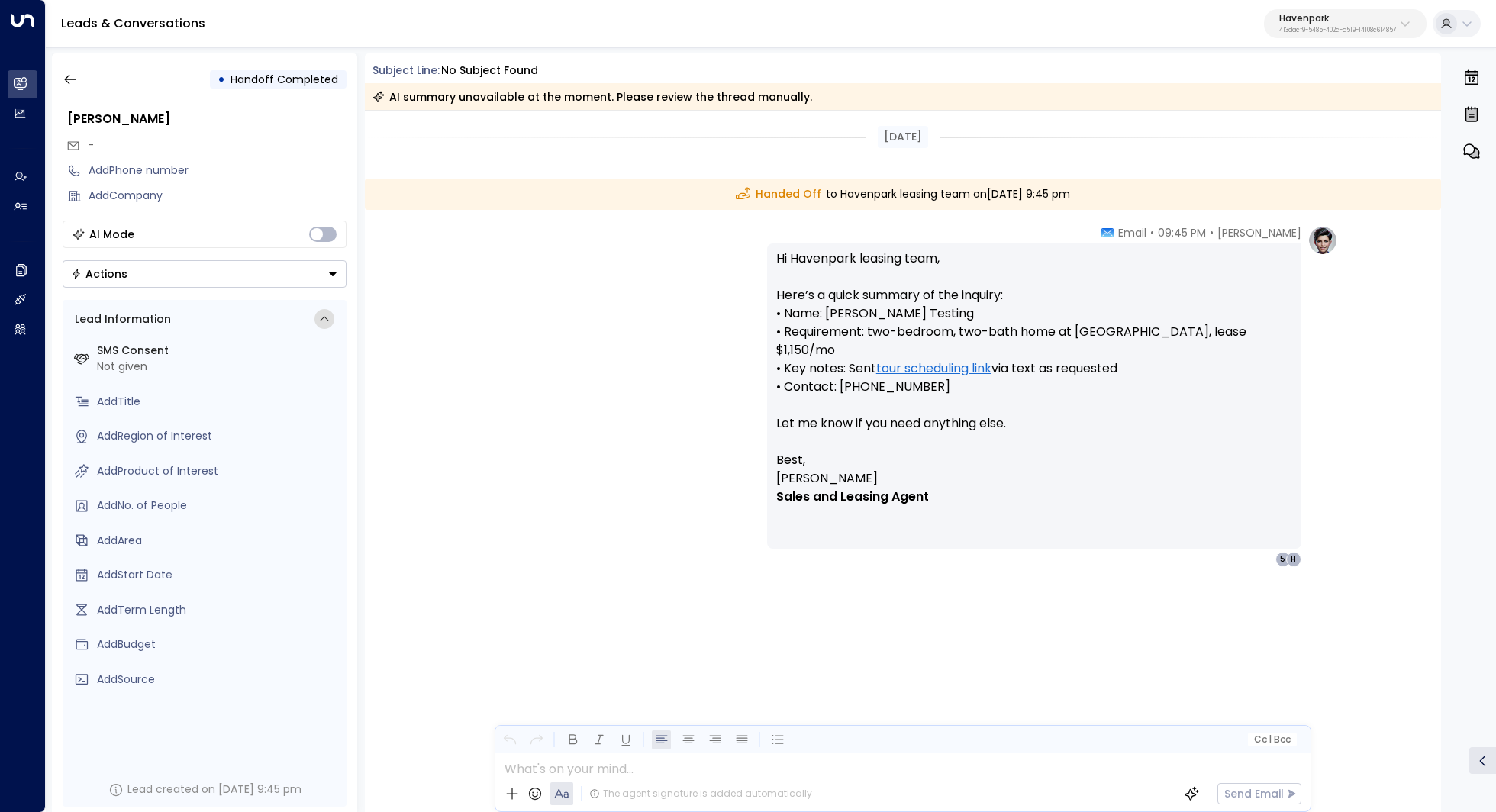
click at [323, 318] on icon at bounding box center [324, 319] width 12 height 12
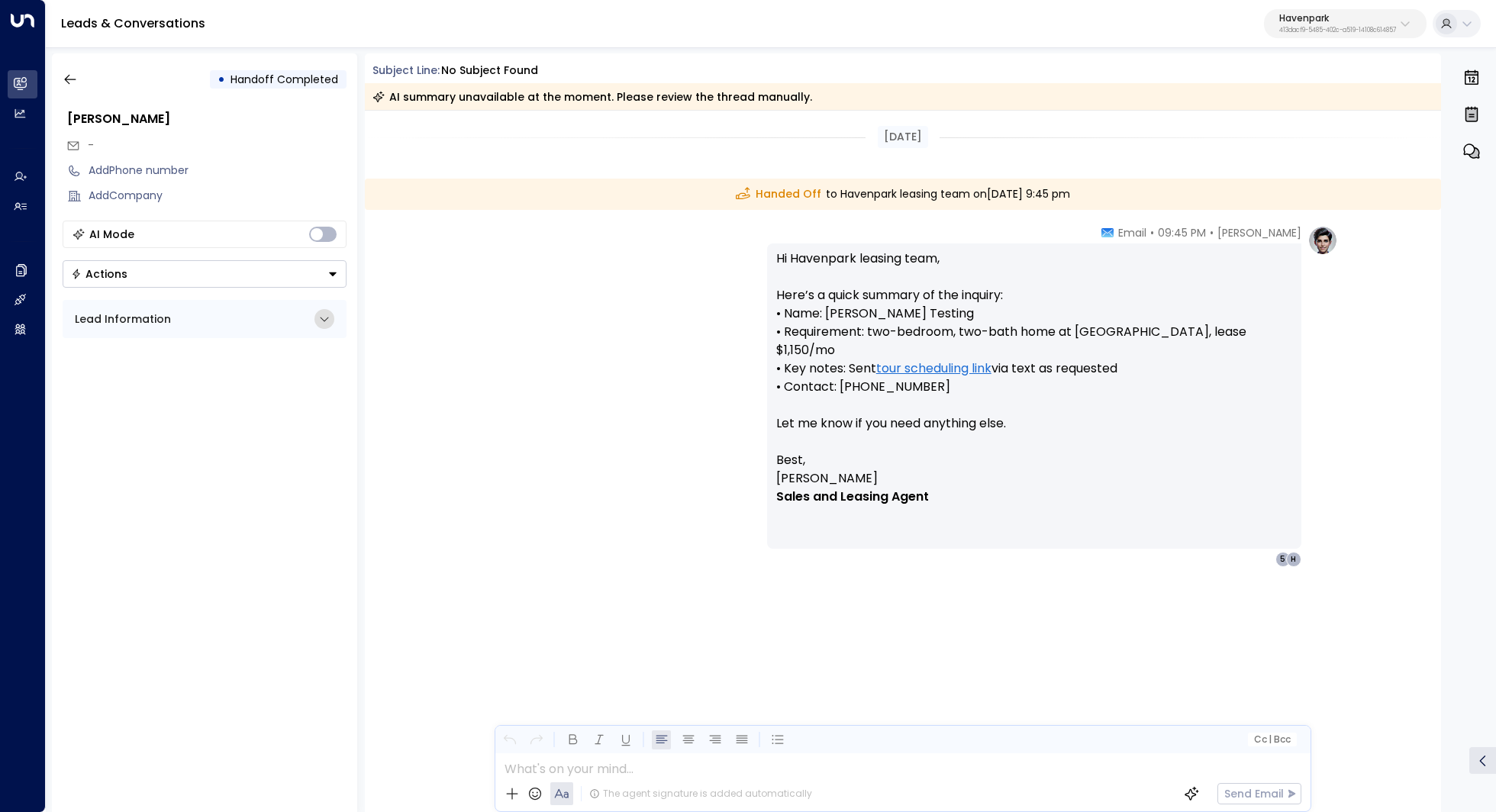
click at [323, 318] on icon at bounding box center [324, 319] width 12 height 12
